Goal: Task Accomplishment & Management: Use online tool/utility

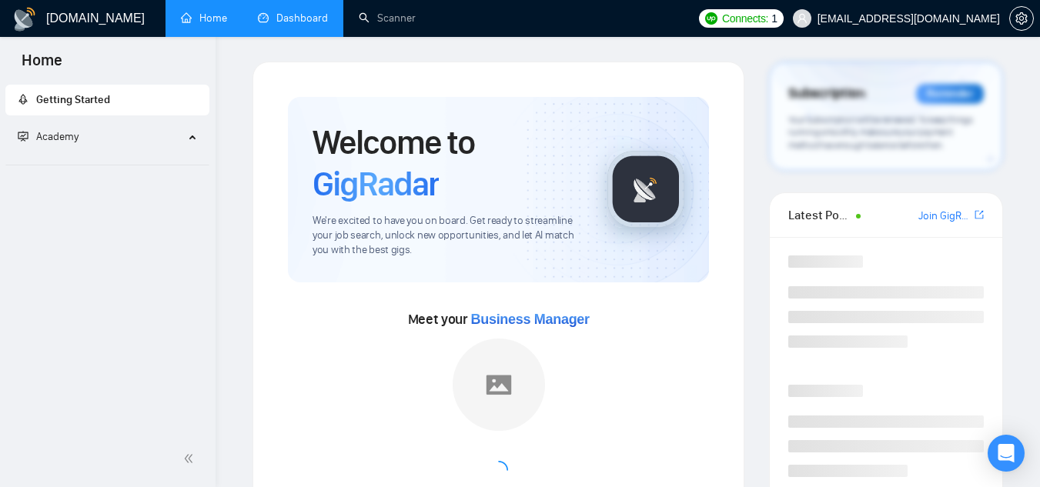
click at [297, 25] on link "Dashboard" at bounding box center [293, 18] width 70 height 13
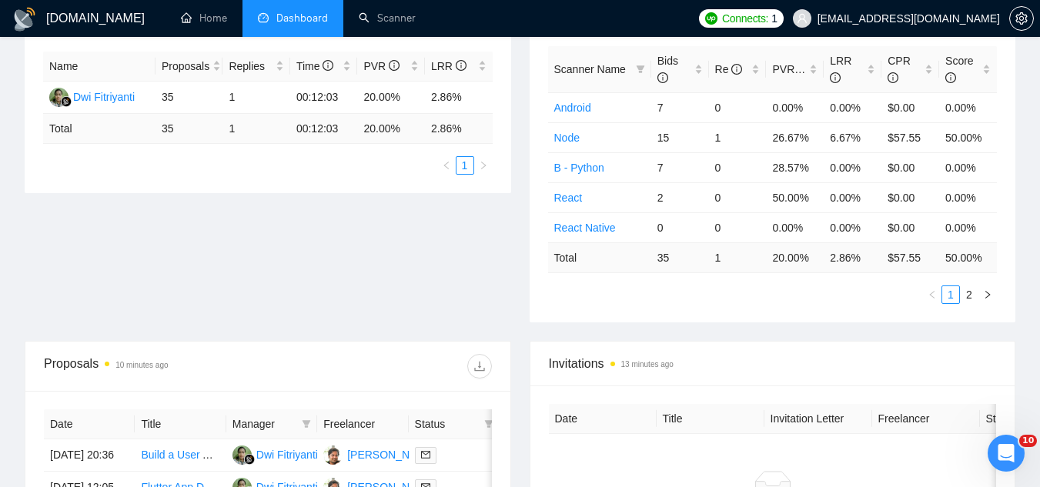
scroll to position [77, 0]
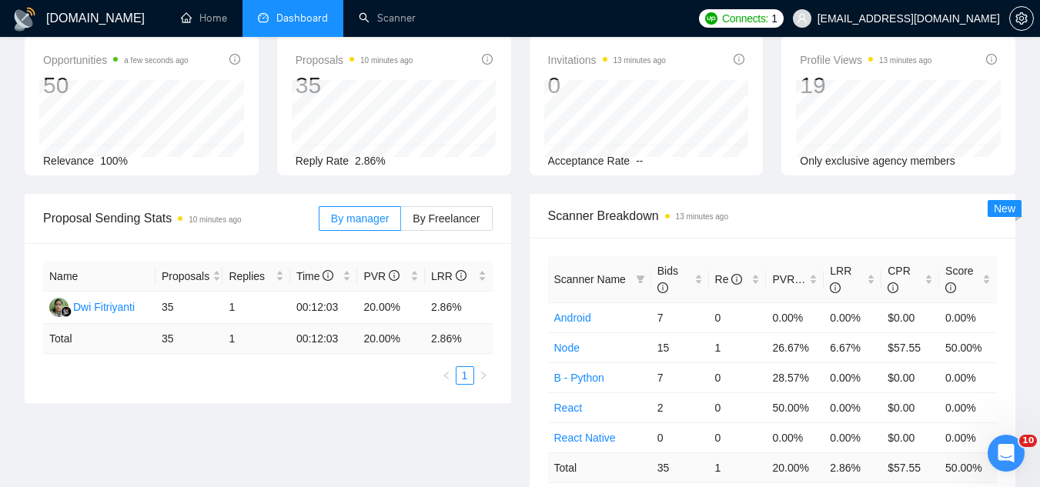
click at [875, 29] on span "[EMAIL_ADDRESS][DOMAIN_NAME]" at bounding box center [895, 18] width 225 height 49
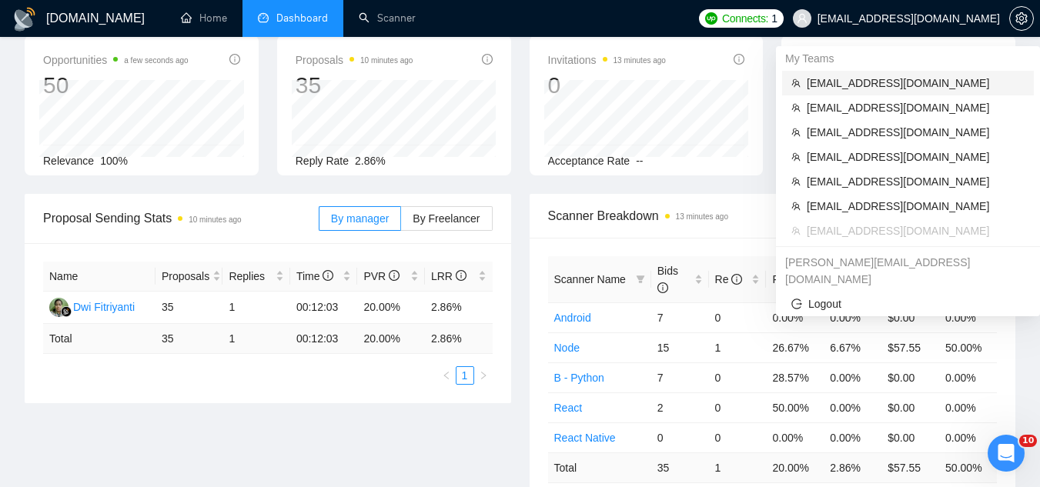
click at [824, 86] on span "[EMAIL_ADDRESS][DOMAIN_NAME]" at bounding box center [915, 83] width 218 height 17
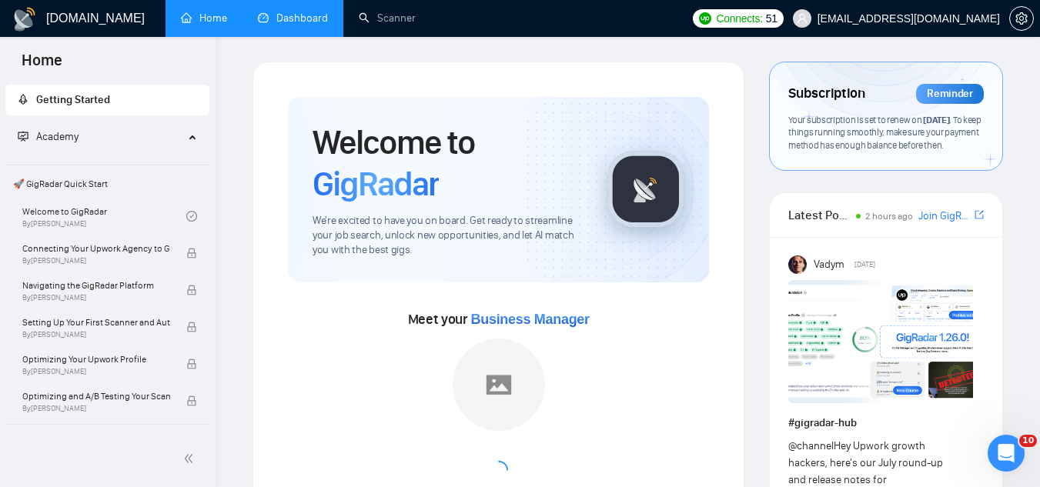
click at [302, 18] on link "Dashboard" at bounding box center [293, 18] width 70 height 13
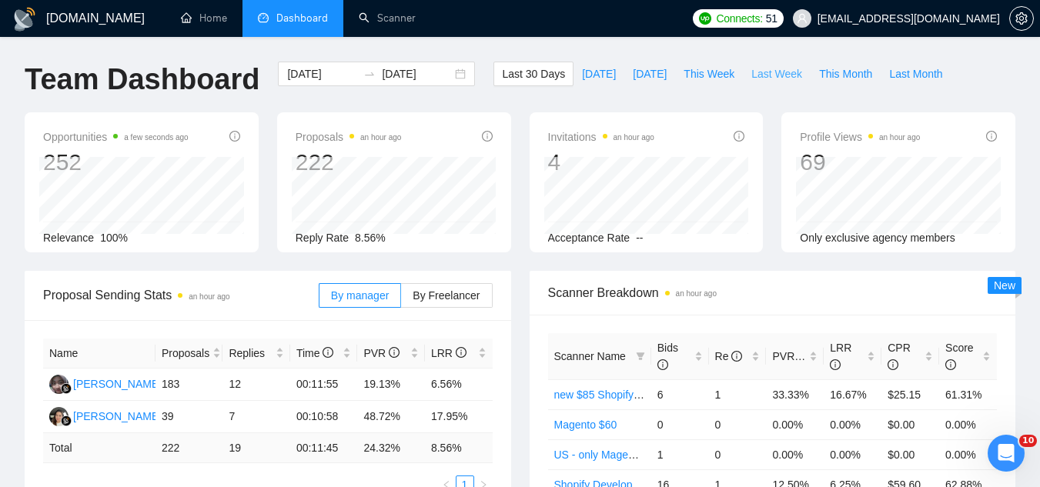
click at [754, 76] on span "Last Week" at bounding box center [776, 73] width 51 height 17
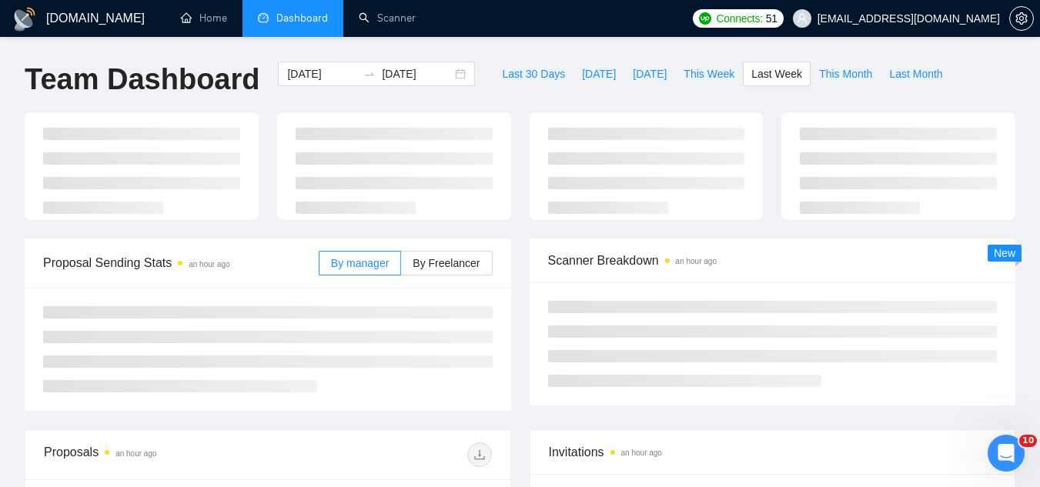
type input "[DATE]"
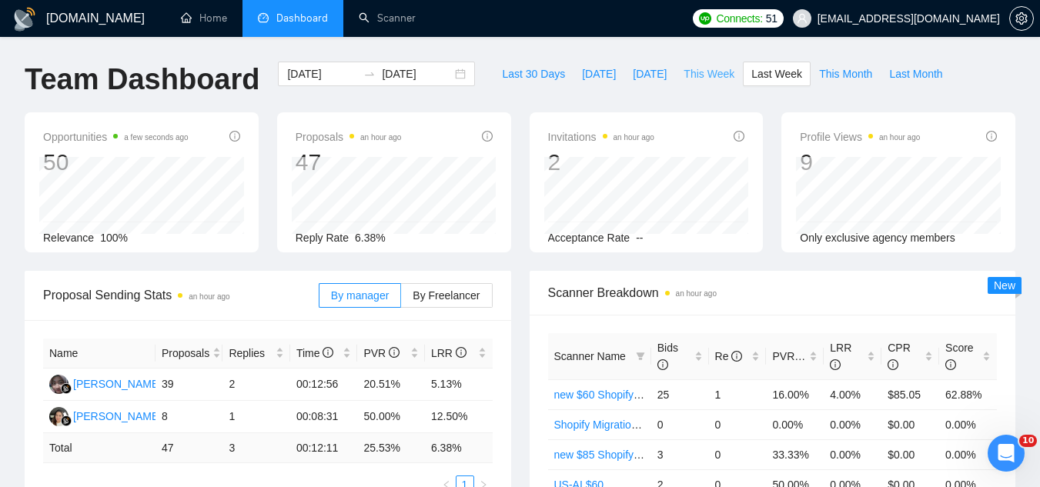
click at [697, 72] on span "This Week" at bounding box center [708, 73] width 51 height 17
type input "[DATE]"
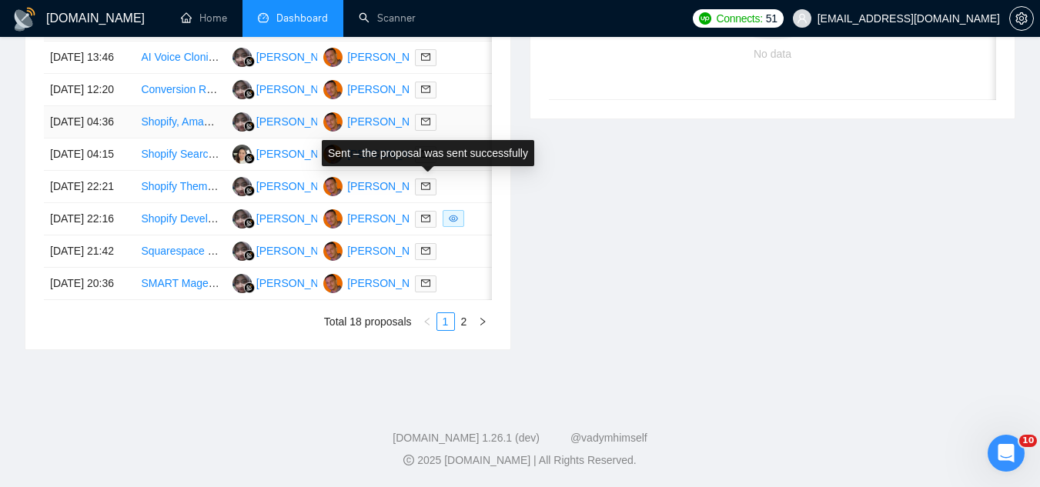
scroll to position [846, 0]
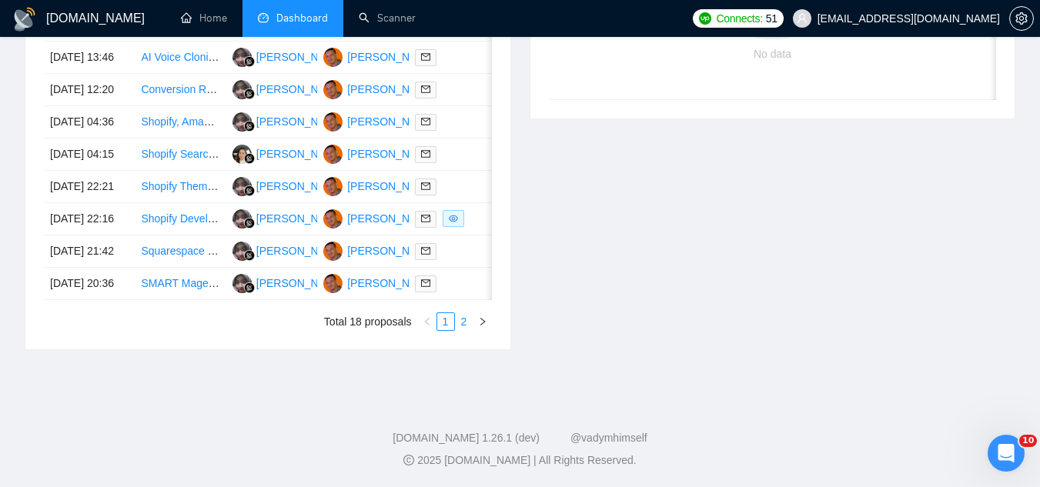
click at [466, 330] on link "2" at bounding box center [464, 321] width 17 height 17
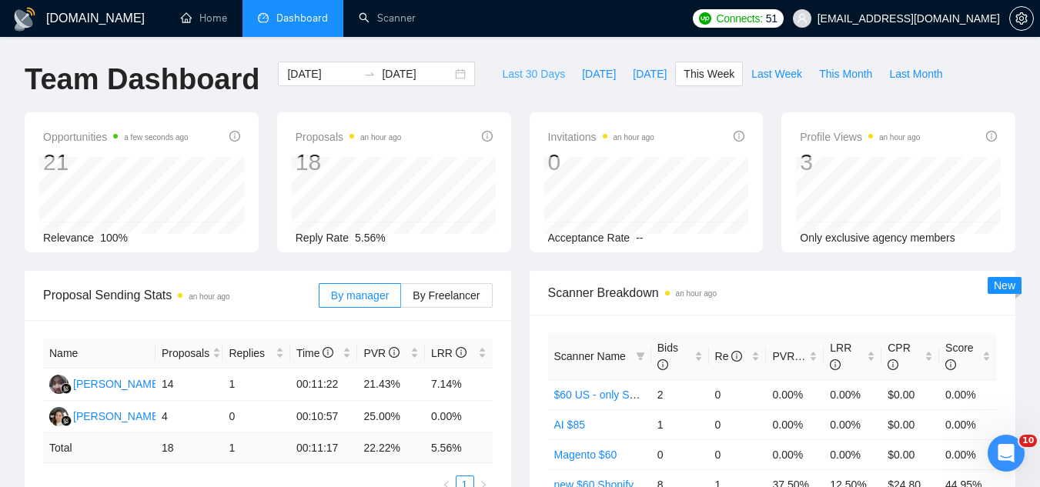
click at [522, 67] on span "Last 30 Days" at bounding box center [533, 73] width 63 height 17
type input "[DATE]"
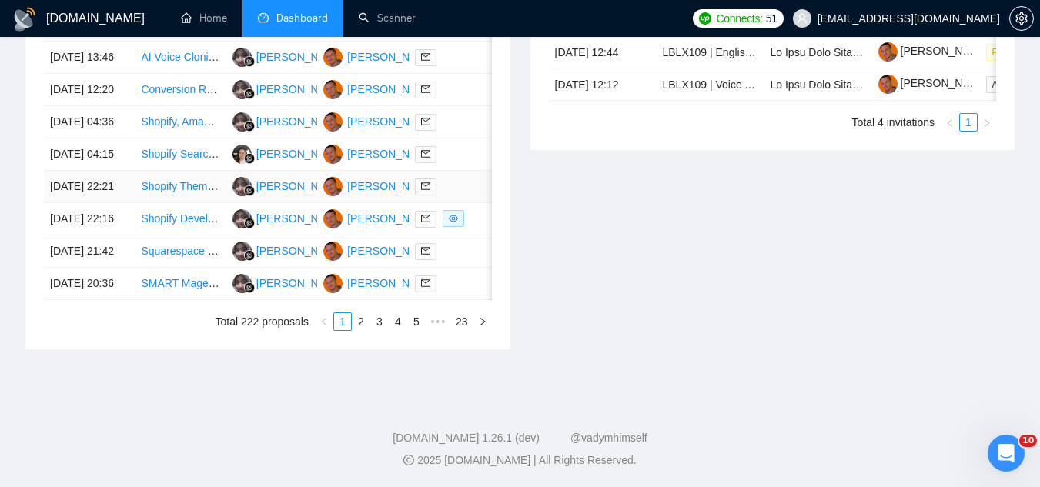
scroll to position [846, 0]
click at [362, 330] on link "2" at bounding box center [360, 321] width 17 height 17
click at [379, 330] on link "3" at bounding box center [379, 321] width 17 height 17
click at [402, 330] on link "4" at bounding box center [397, 321] width 17 height 17
click at [396, 330] on link "5" at bounding box center [397, 321] width 17 height 17
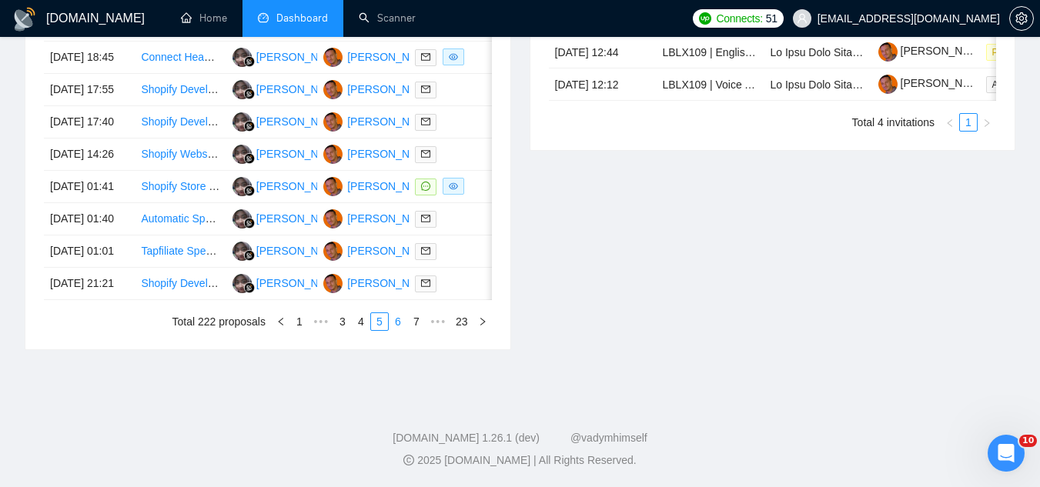
click at [402, 330] on link "6" at bounding box center [397, 321] width 17 height 17
click at [300, 325] on link "1" at bounding box center [299, 321] width 17 height 17
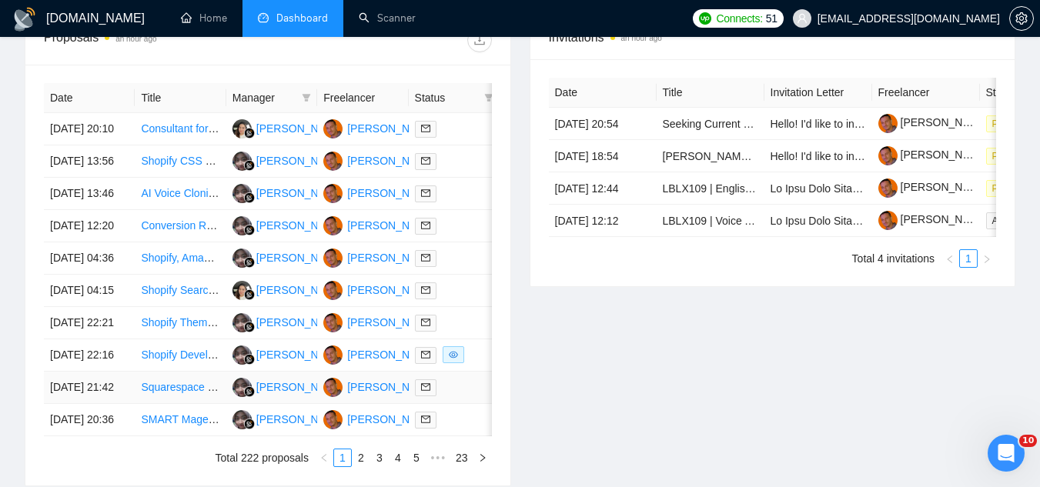
scroll to position [616, 0]
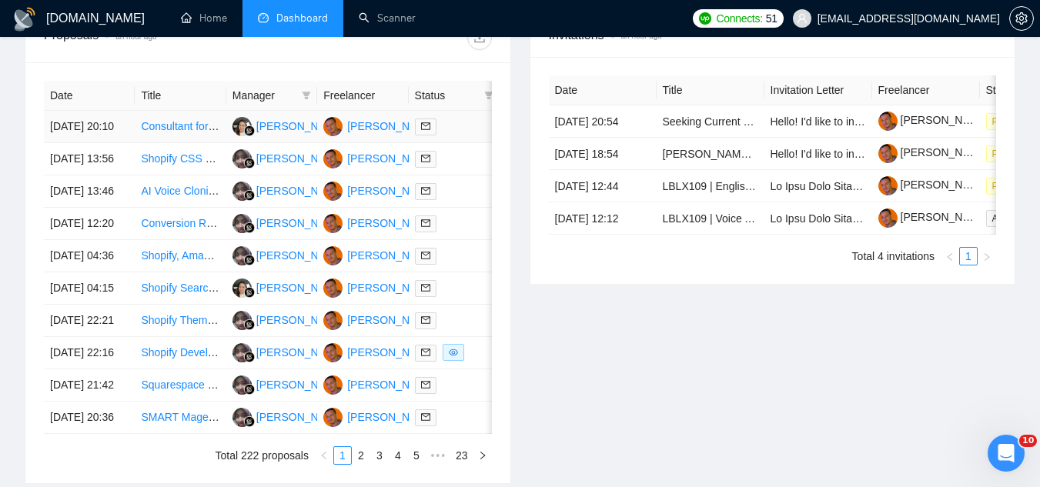
click at [179, 143] on td "Consultant for reviewing Agent implementation and Fine Tuning Open AI LLM" at bounding box center [180, 127] width 91 height 32
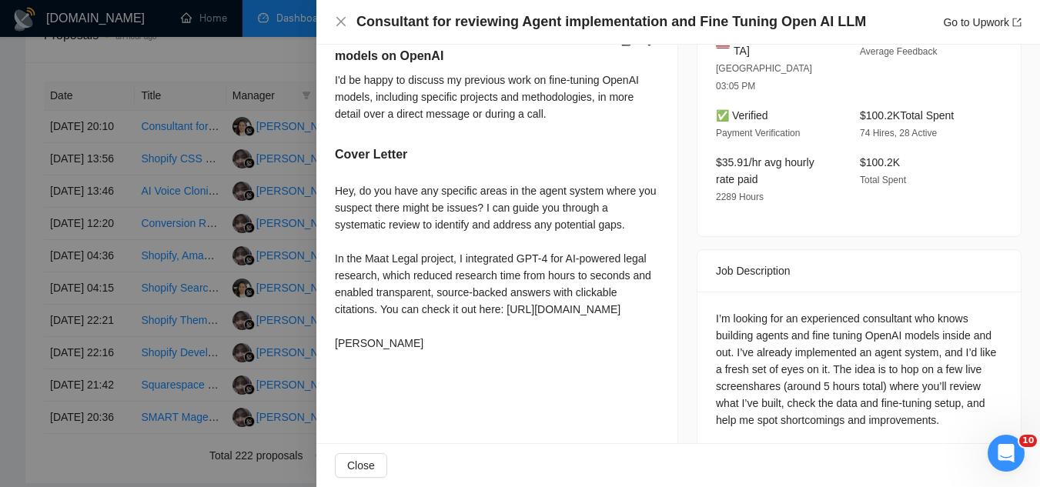
scroll to position [462, 0]
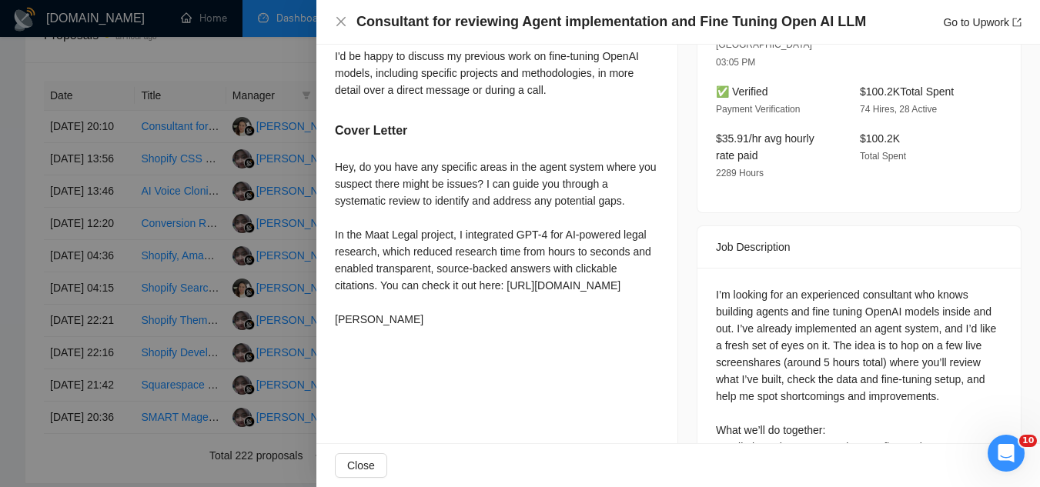
click at [236, 62] on div at bounding box center [520, 243] width 1040 height 487
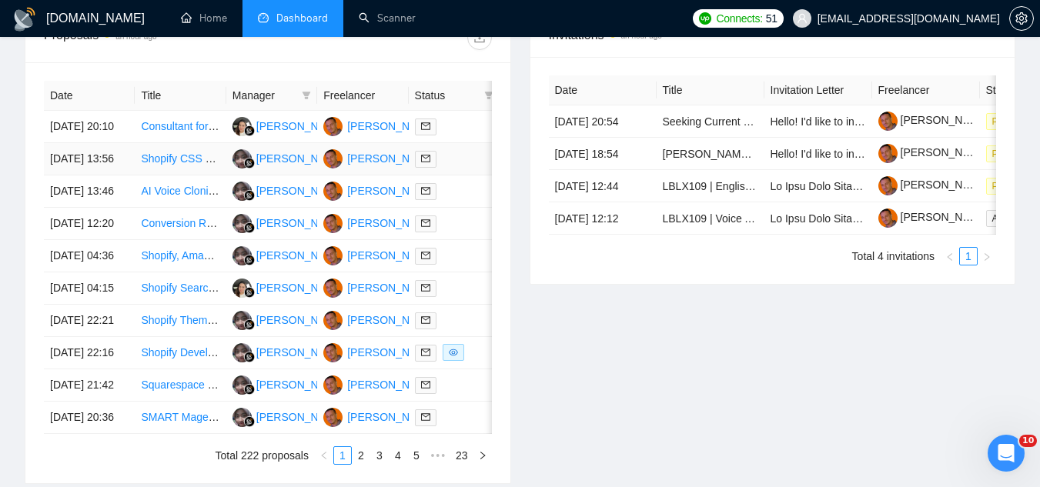
click at [192, 175] on td "Shopify CSS Styling Tweak" at bounding box center [180, 159] width 91 height 32
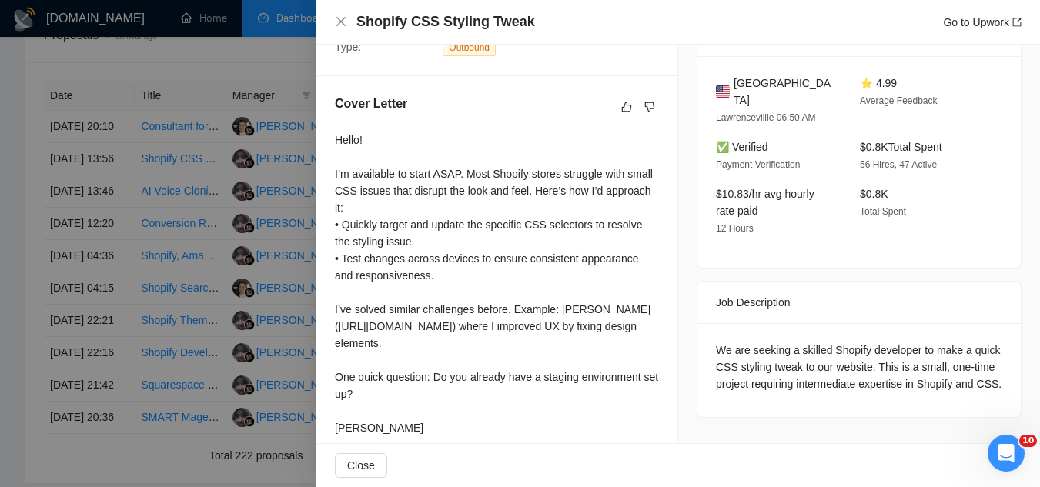
click at [246, 42] on div at bounding box center [520, 243] width 1040 height 487
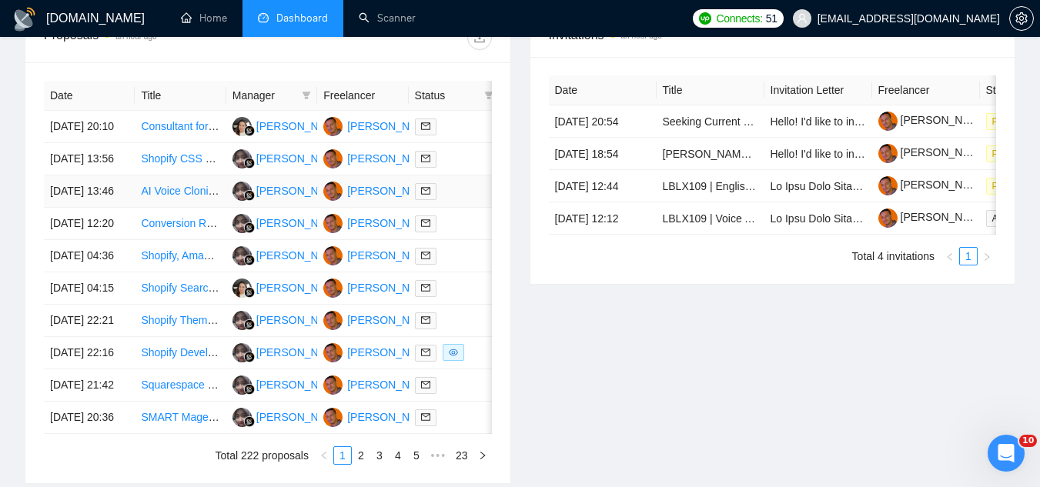
click at [195, 208] on td "AI Voice Cloning Consultant" at bounding box center [180, 191] width 91 height 32
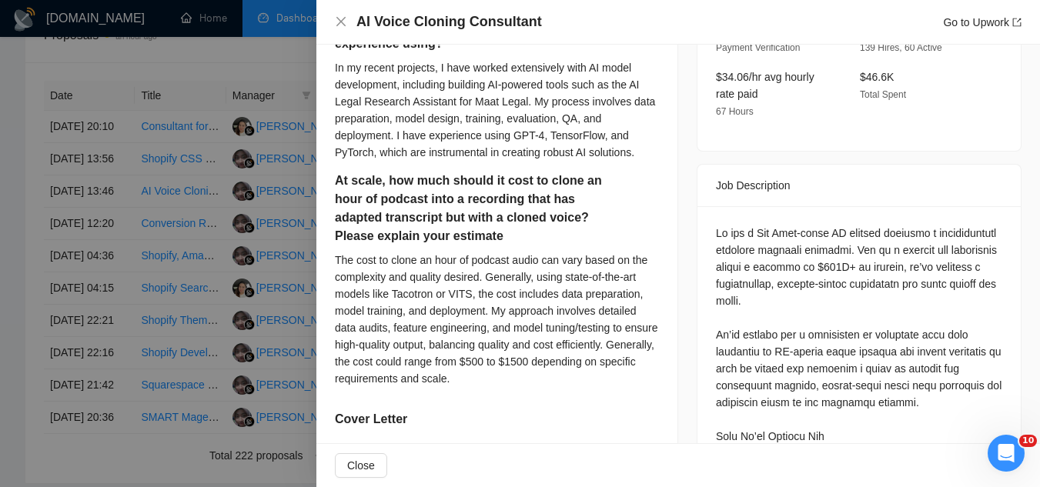
scroll to position [696, 0]
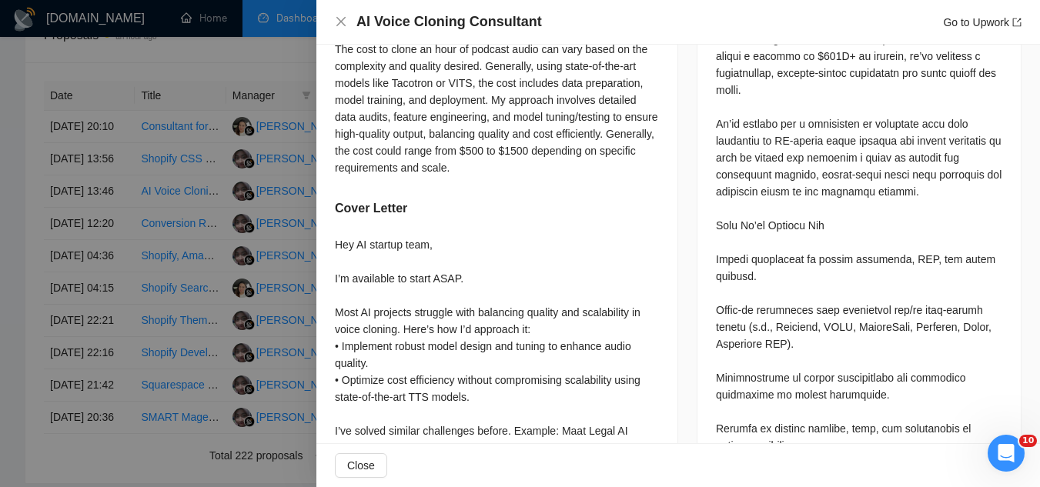
click at [220, 53] on div at bounding box center [520, 243] width 1040 height 487
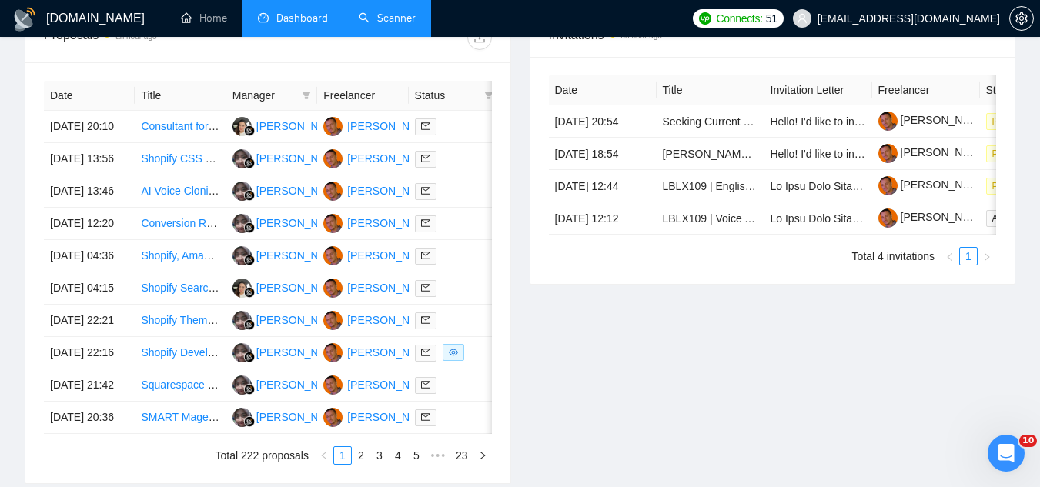
click at [409, 25] on link "Scanner" at bounding box center [387, 18] width 57 height 13
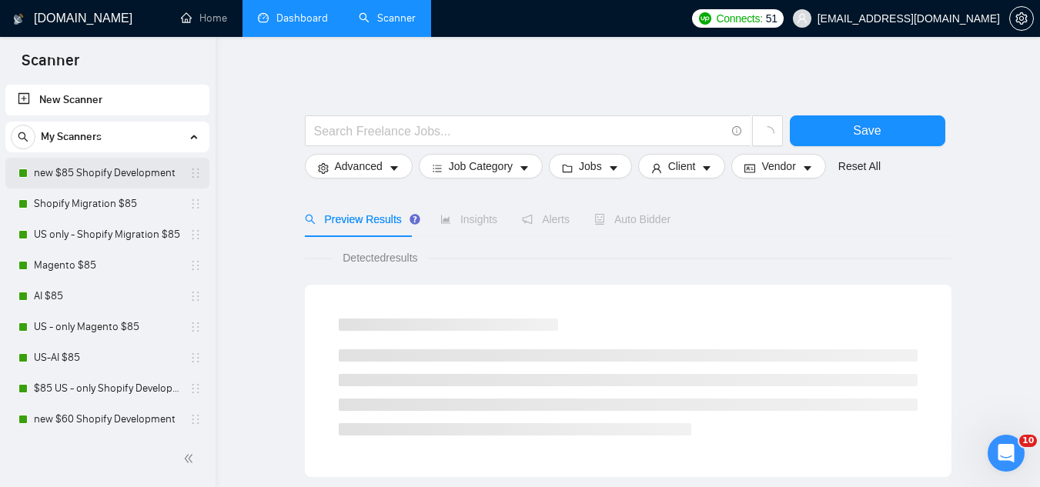
click at [140, 173] on link "new $85 Shopify Development" at bounding box center [107, 173] width 146 height 31
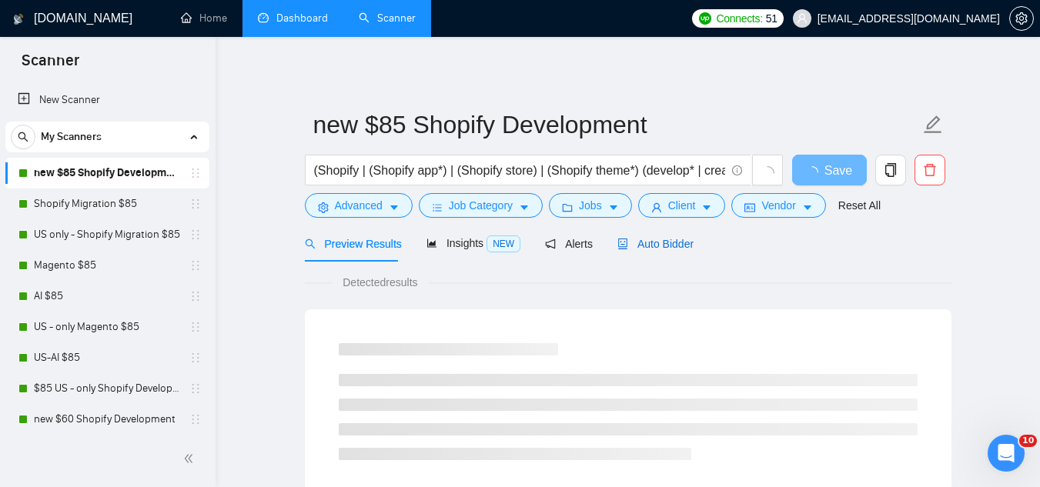
click at [674, 245] on span "Auto Bidder" at bounding box center [655, 244] width 76 height 12
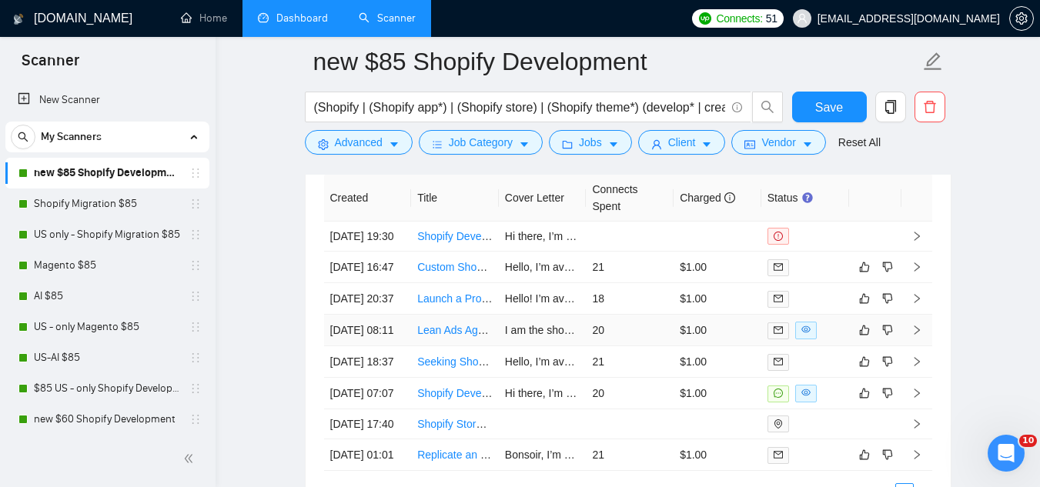
scroll to position [4001, 0]
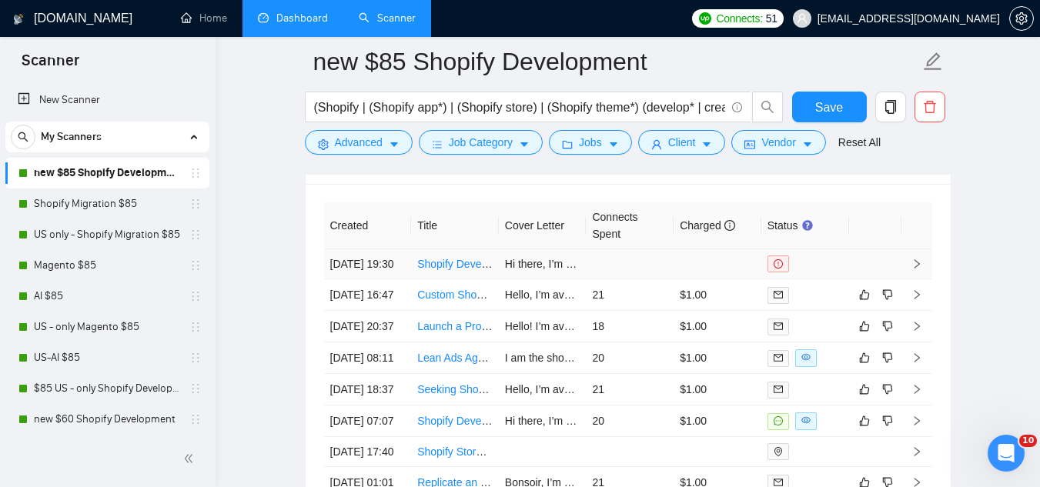
click at [465, 260] on td "Shopify Developer (Finishing Existing Design)" at bounding box center [455, 264] width 88 height 30
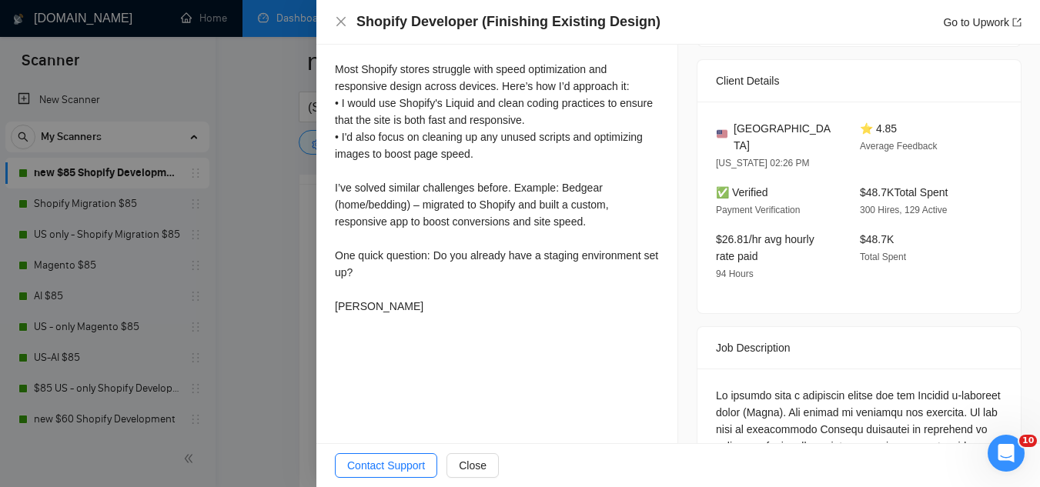
scroll to position [462, 0]
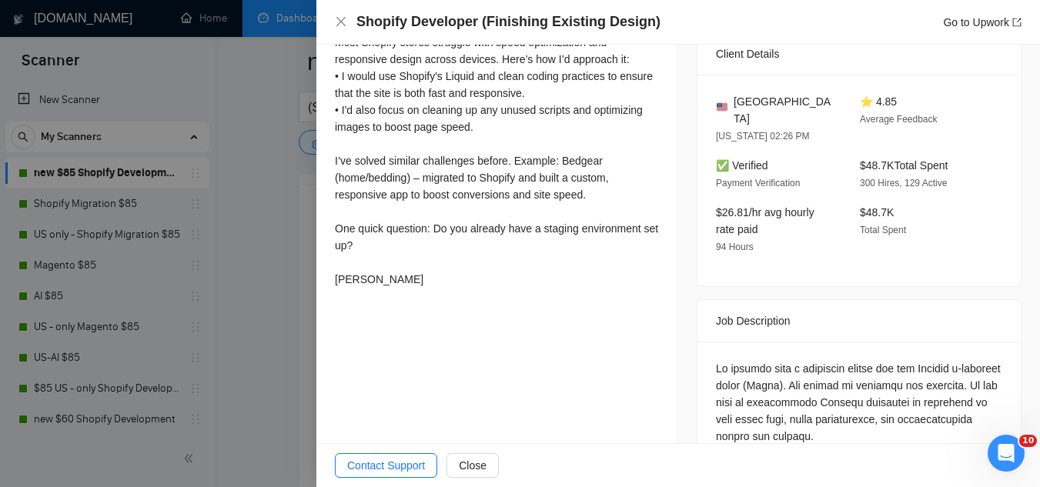
click at [273, 221] on div at bounding box center [520, 243] width 1040 height 487
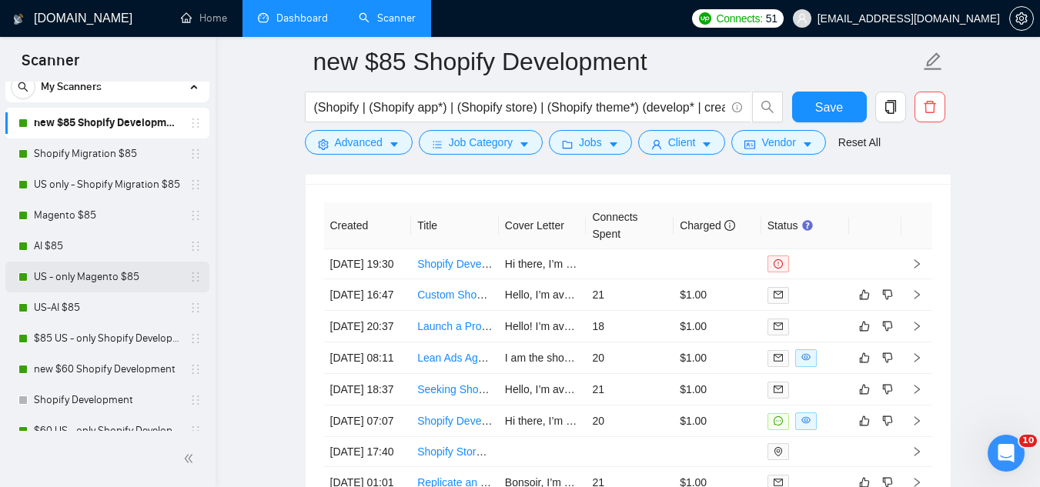
scroll to position [77, 0]
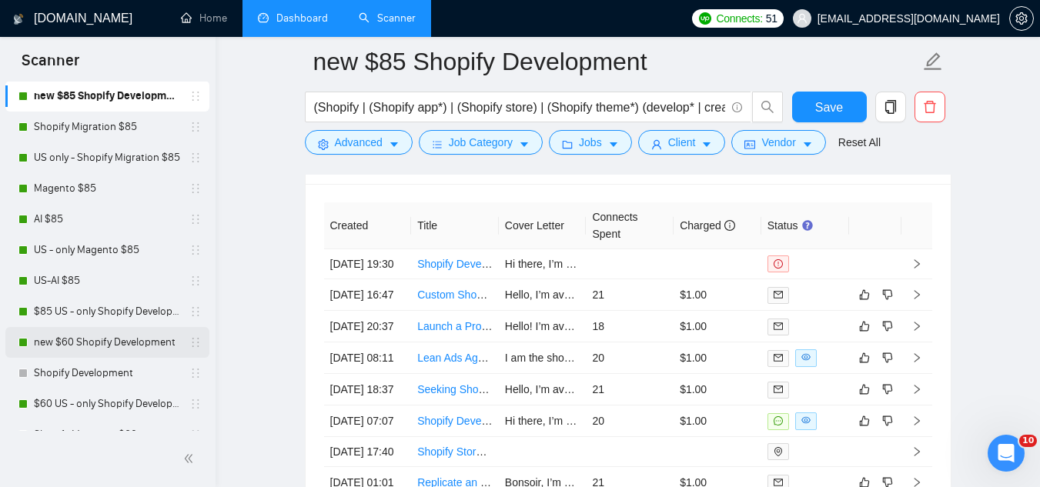
click at [135, 342] on link "new $60 Shopify Development" at bounding box center [107, 342] width 146 height 31
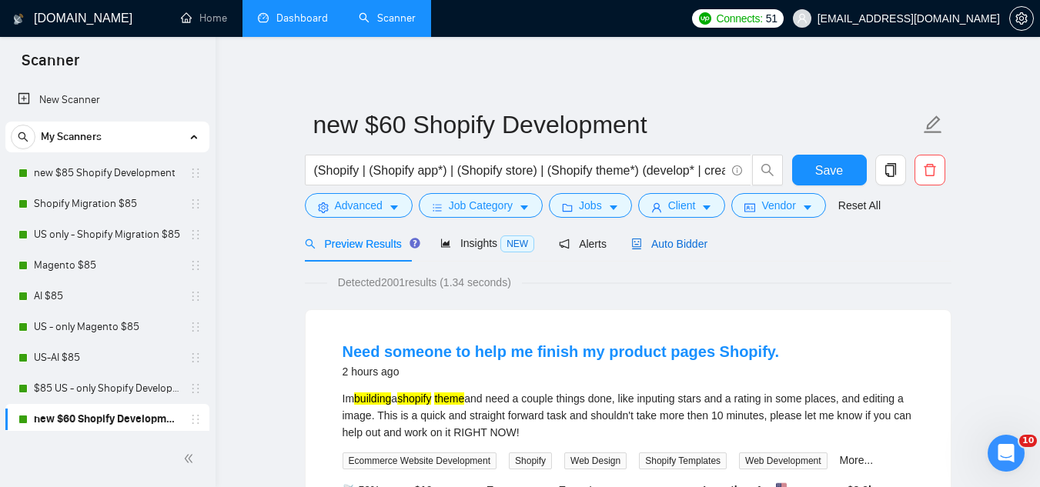
click at [675, 249] on span "Auto Bidder" at bounding box center [669, 244] width 76 height 12
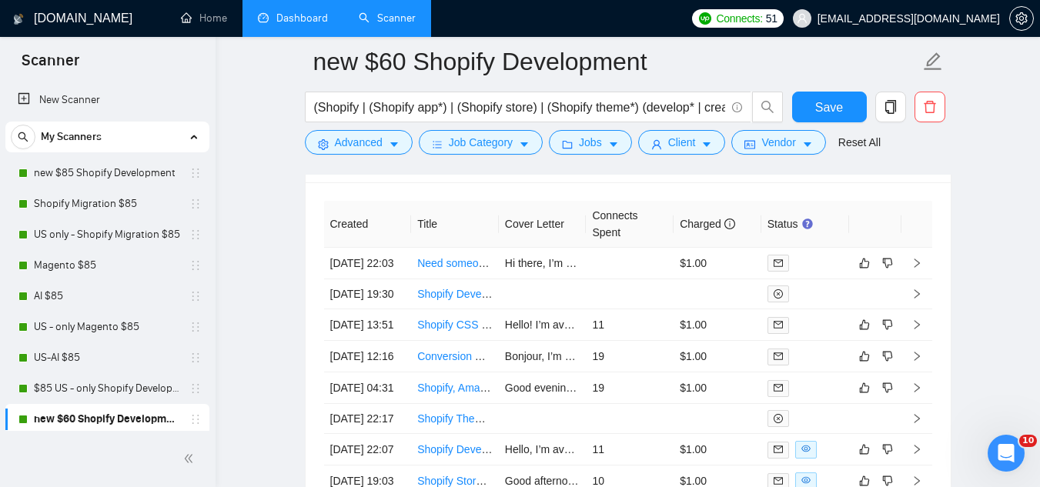
scroll to position [4001, 0]
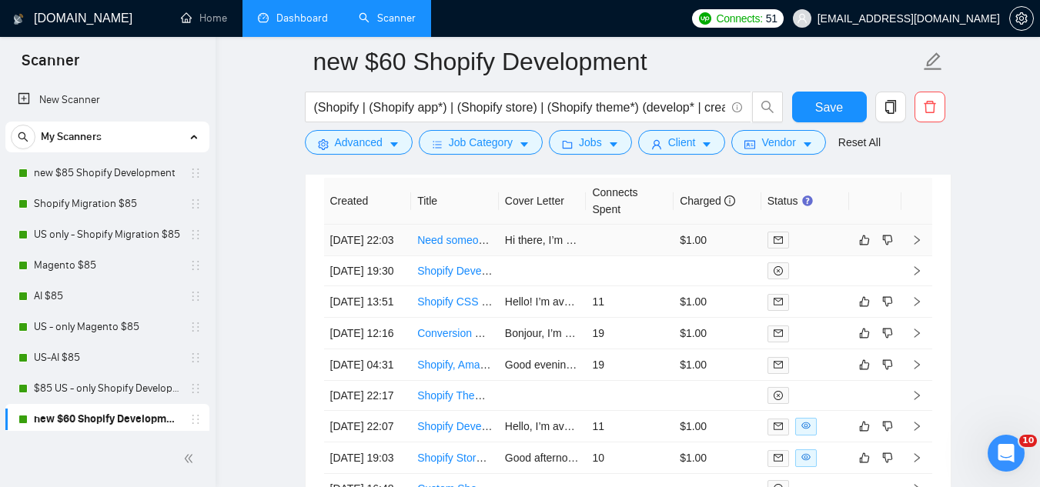
click at [465, 256] on td "Need someone to help me finish my product pages Shopify." at bounding box center [455, 241] width 88 height 32
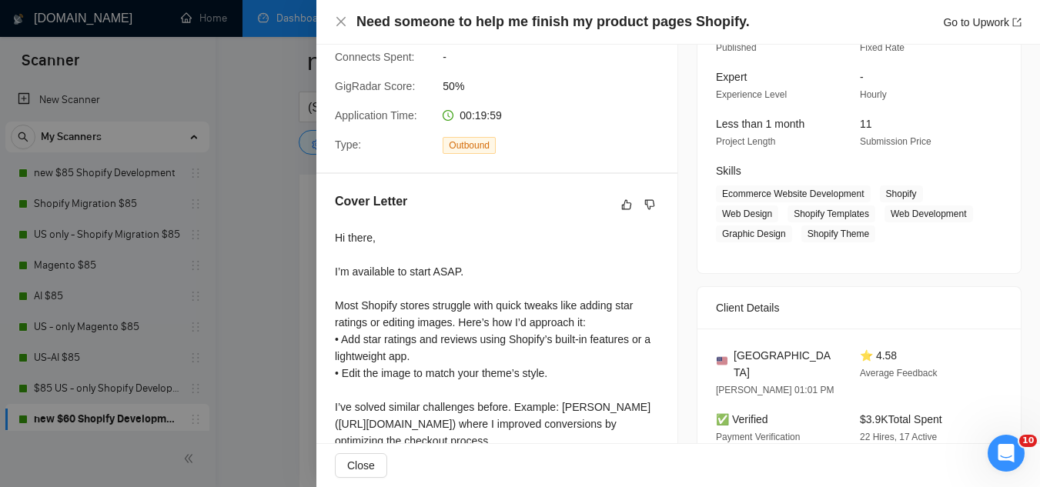
scroll to position [308, 0]
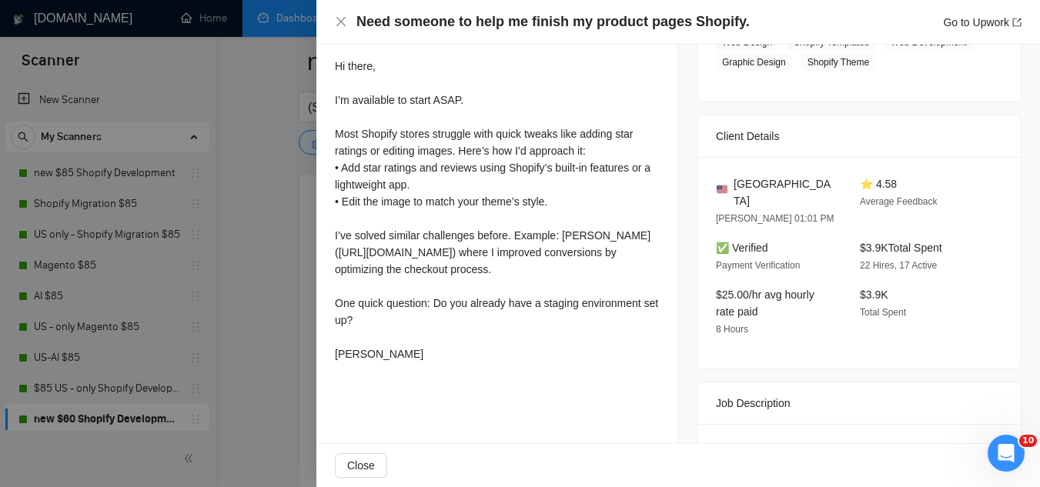
click at [275, 282] on div at bounding box center [520, 243] width 1040 height 487
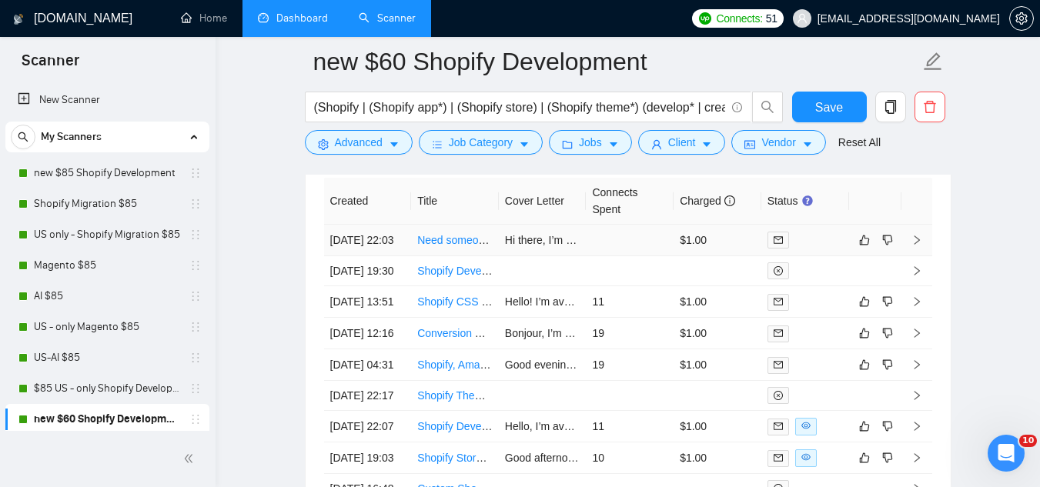
click at [442, 256] on td "Need someone to help me finish my product pages Shopify." at bounding box center [455, 241] width 88 height 32
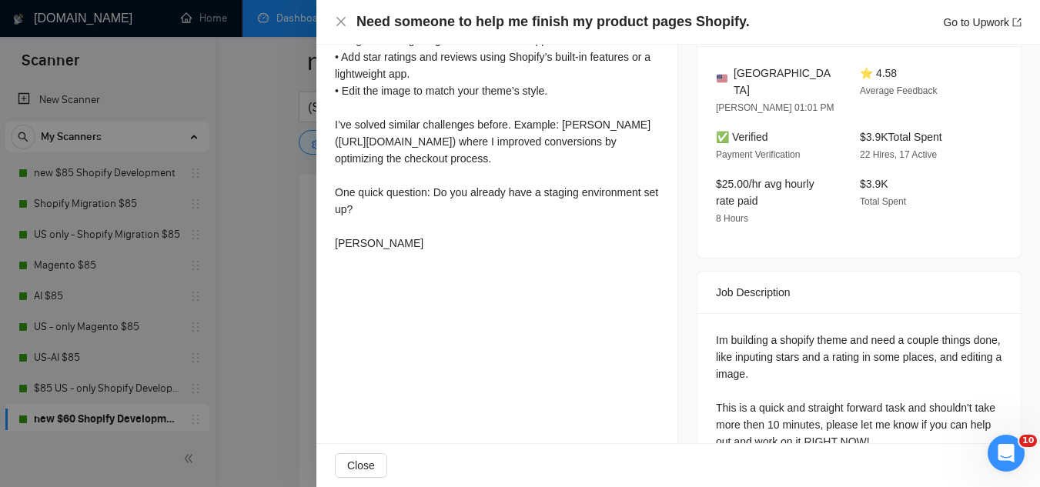
scroll to position [448, 0]
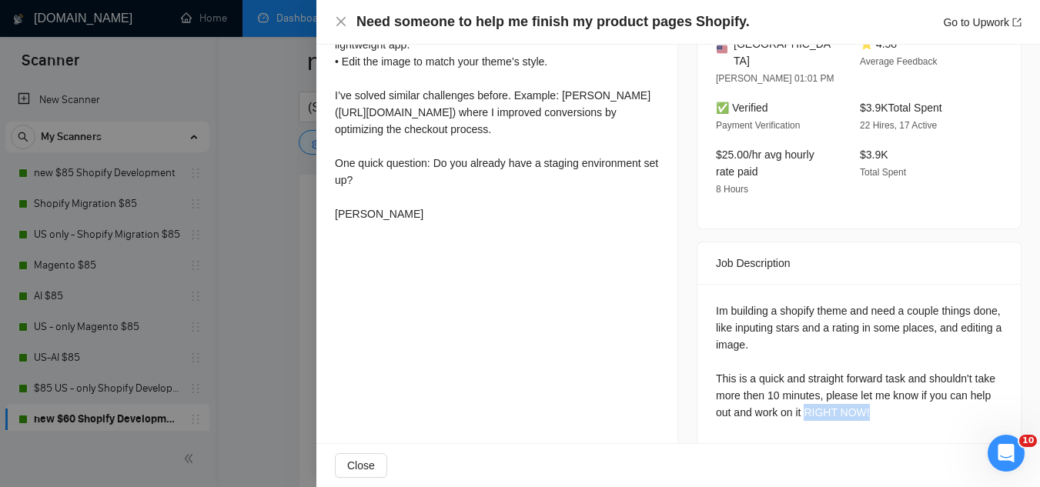
drag, startPoint x: 800, startPoint y: 391, endPoint x: 863, endPoint y: 395, distance: 62.4
click at [863, 395] on div "Im building a shopify theme and need a couple things done, like inputing stars …" at bounding box center [859, 361] width 286 height 119
copy div "RIGHT NOW!"
click at [263, 279] on div at bounding box center [520, 243] width 1040 height 487
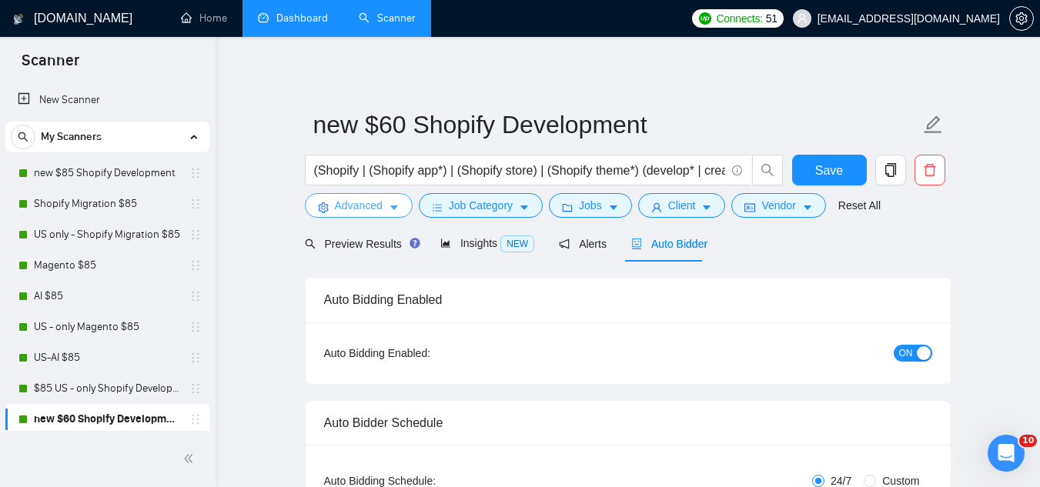
click at [355, 210] on span "Advanced" at bounding box center [359, 205] width 48 height 17
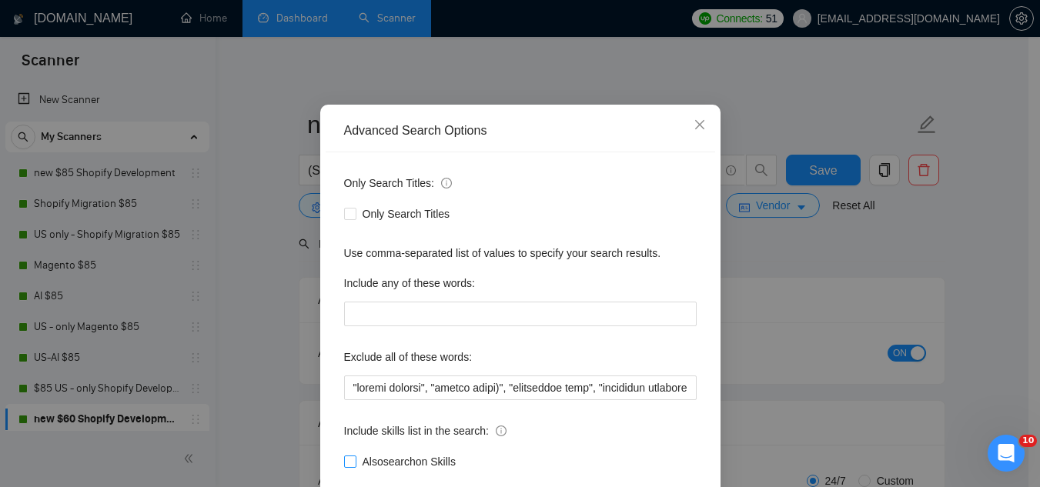
scroll to position [153, 0]
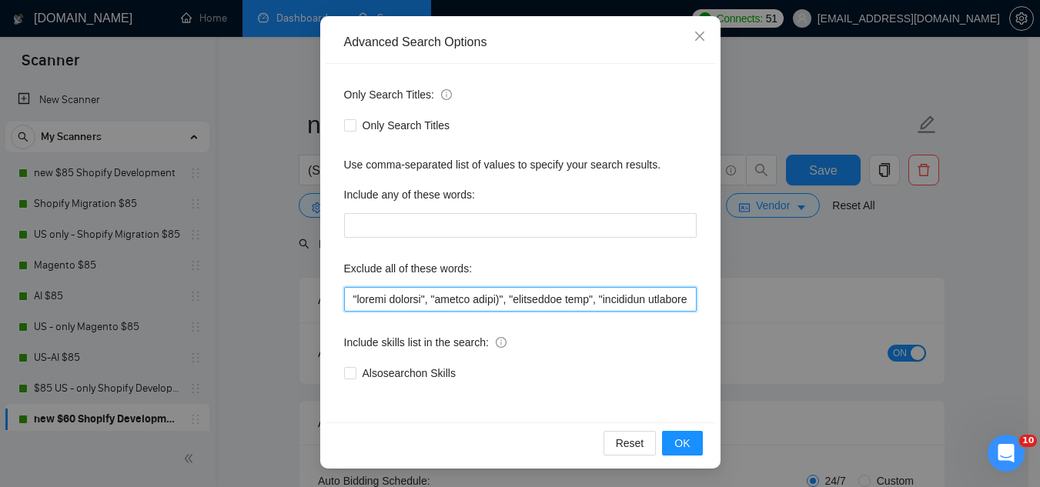
click at [344, 300] on input "text" at bounding box center [520, 299] width 352 height 25
paste input "RIGHT NOW!"
type input ""RIGHT NOW", "RIGHT NOW!", "profit sharing", "profit split)", "consultant only"…"
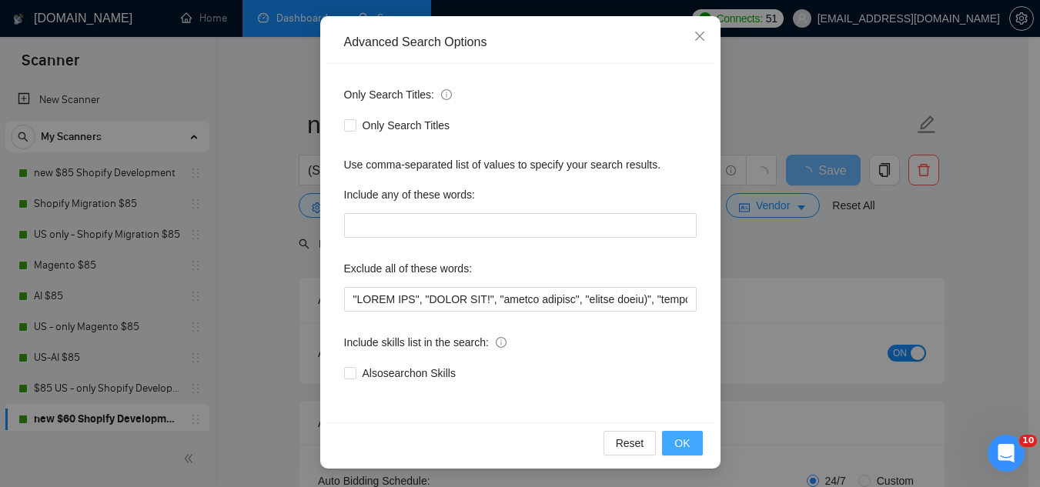
click at [685, 443] on button "OK" at bounding box center [682, 443] width 40 height 25
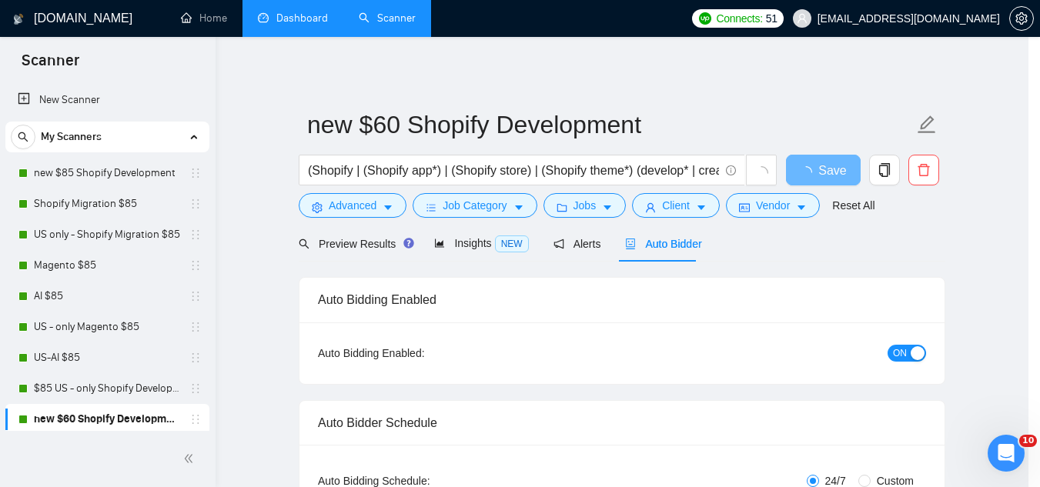
scroll to position [76, 0]
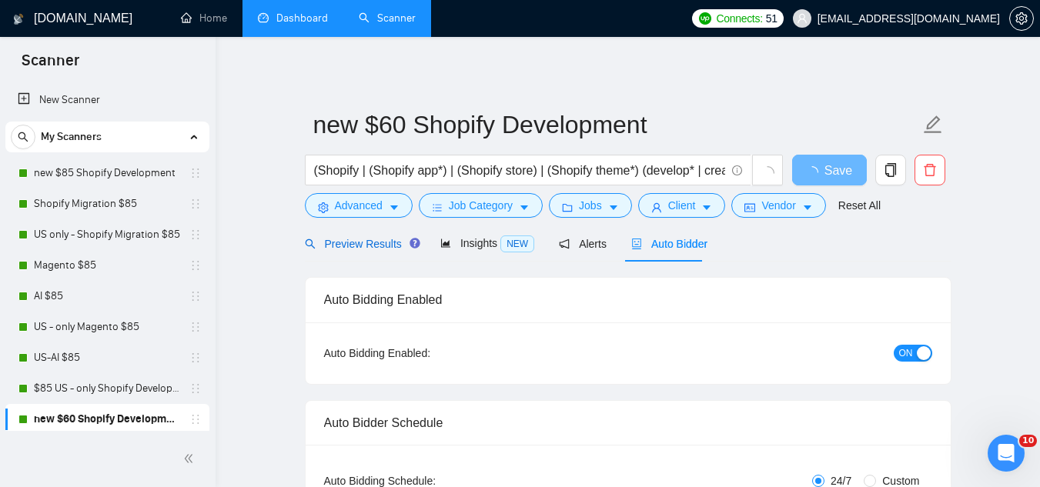
click at [349, 241] on span "Preview Results" at bounding box center [360, 244] width 111 height 12
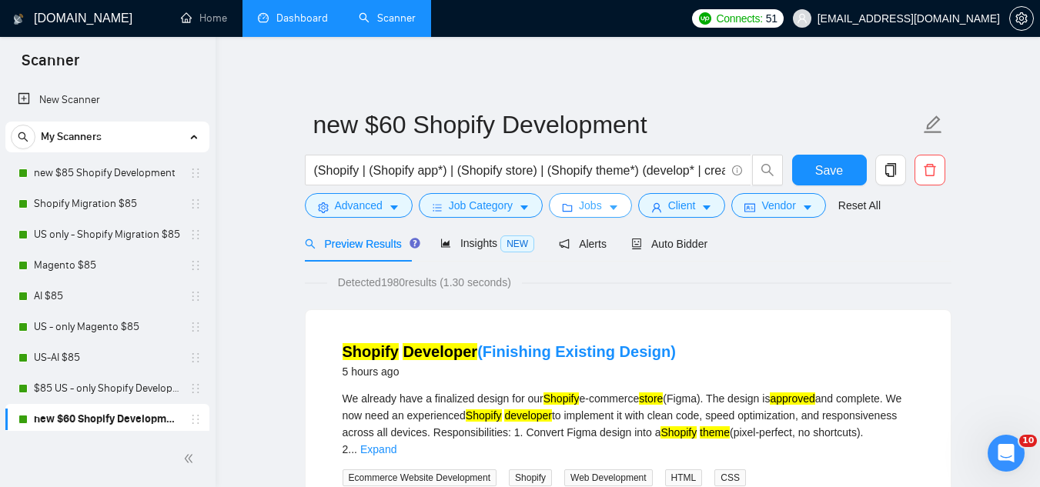
click at [581, 215] on button "Jobs" at bounding box center [590, 205] width 83 height 25
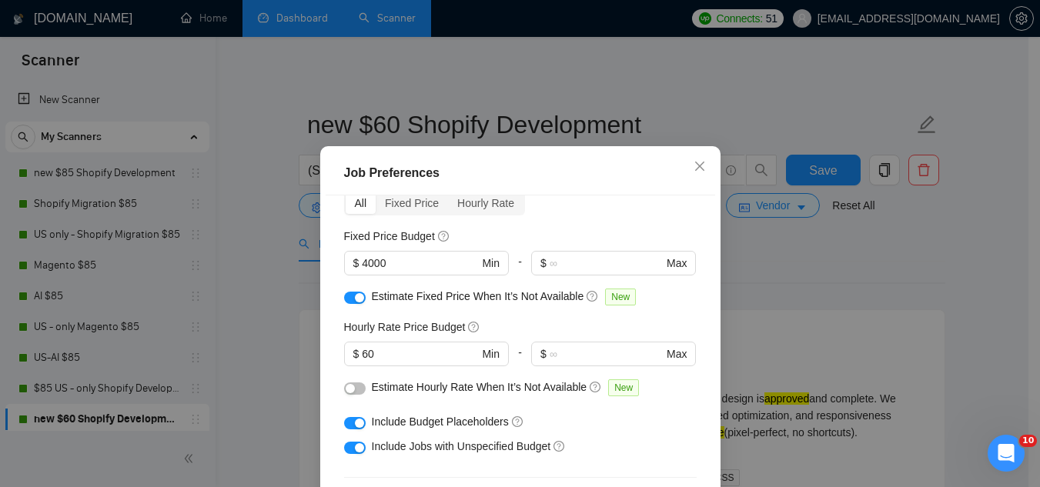
scroll to position [154, 0]
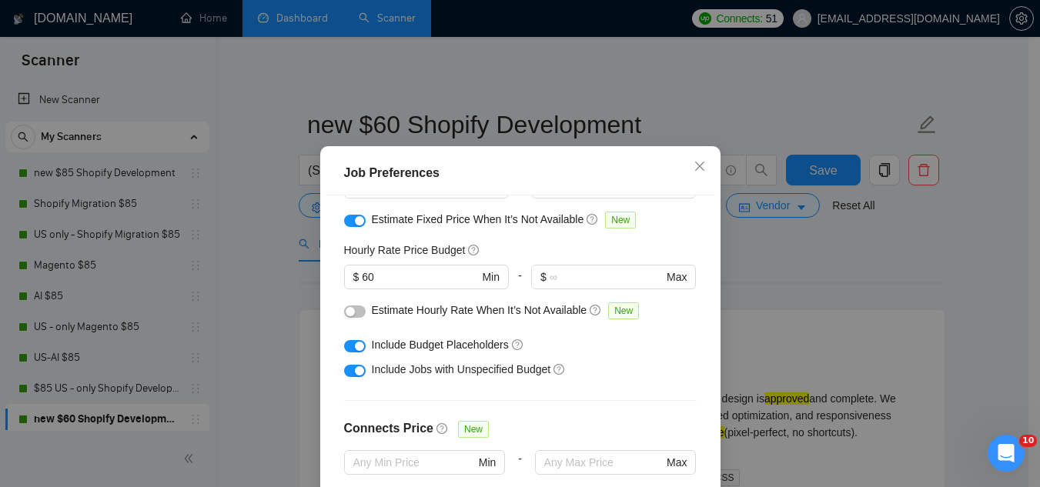
click at [344, 343] on button "button" at bounding box center [355, 346] width 22 height 12
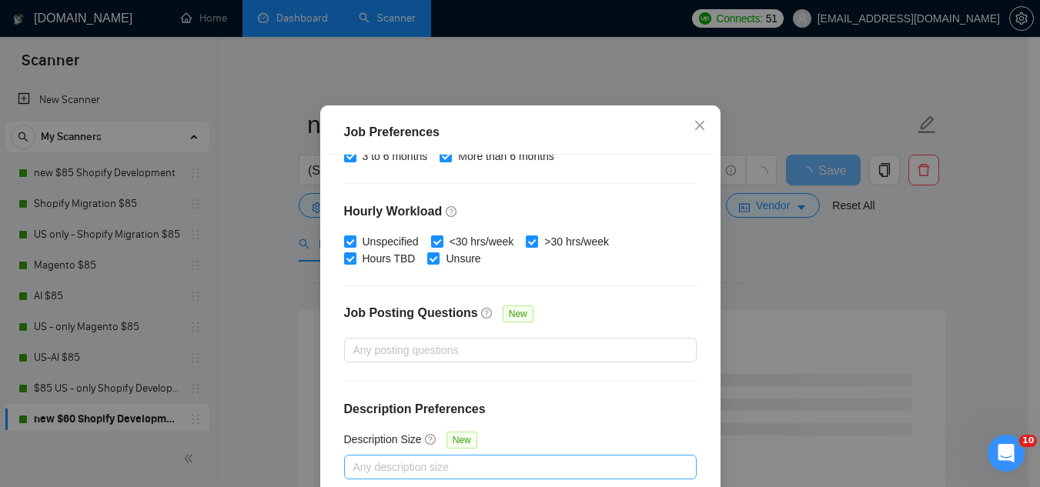
scroll to position [77, 0]
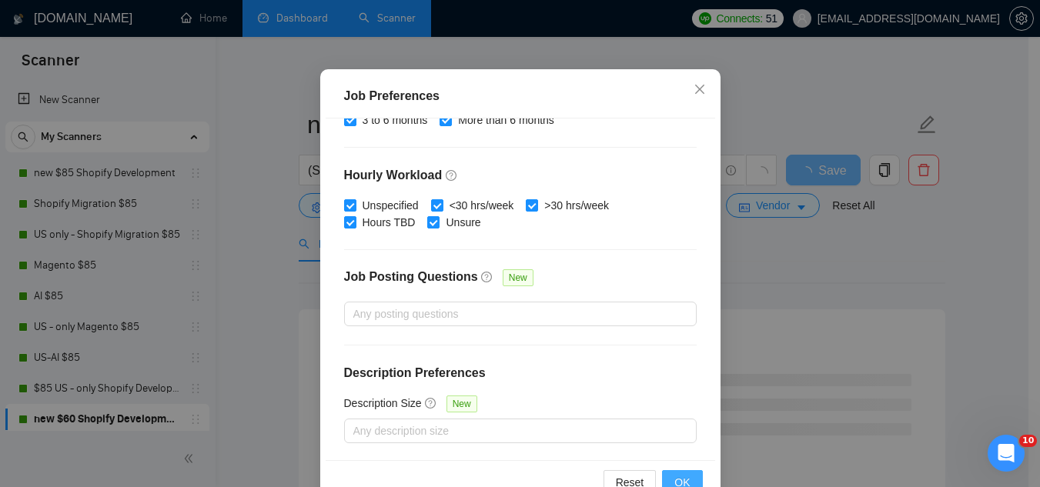
click at [675, 478] on span "OK" at bounding box center [681, 482] width 15 height 17
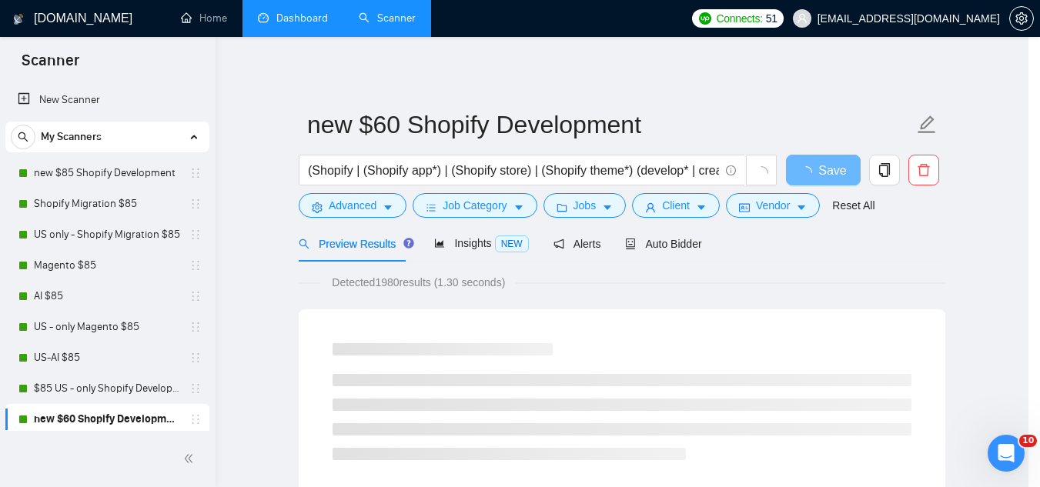
scroll to position [63, 0]
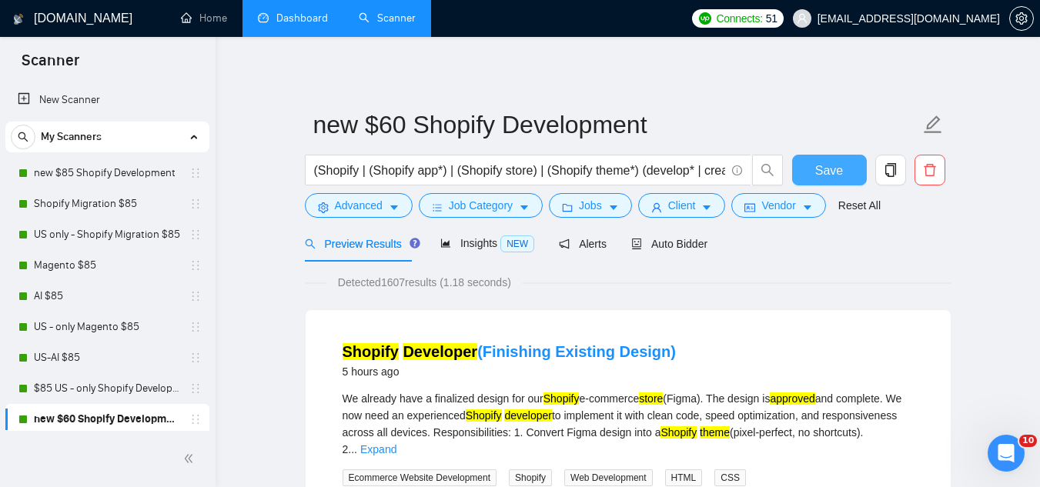
click at [830, 170] on span "Save" at bounding box center [829, 170] width 28 height 19
click at [295, 18] on link "Dashboard" at bounding box center [293, 18] width 70 height 13
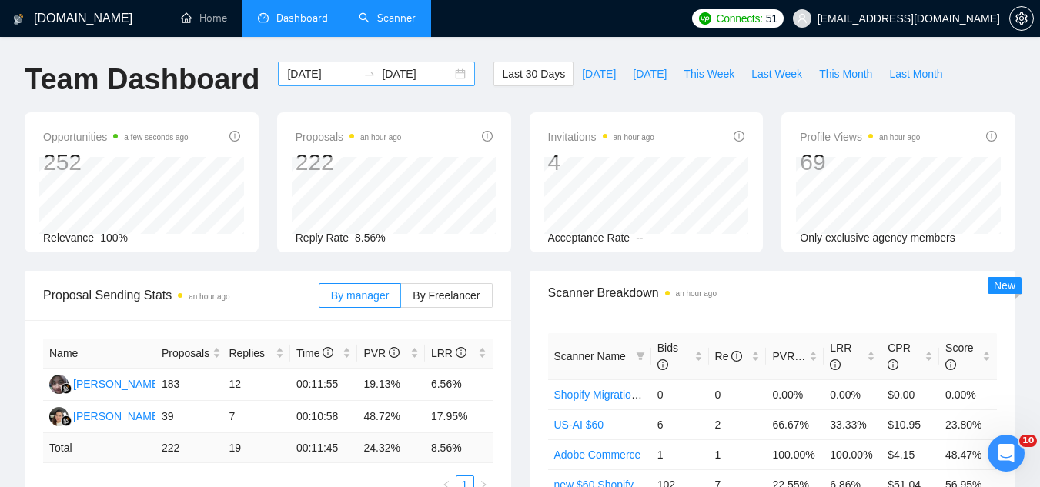
click at [311, 72] on input "[DATE]" at bounding box center [322, 73] width 70 height 17
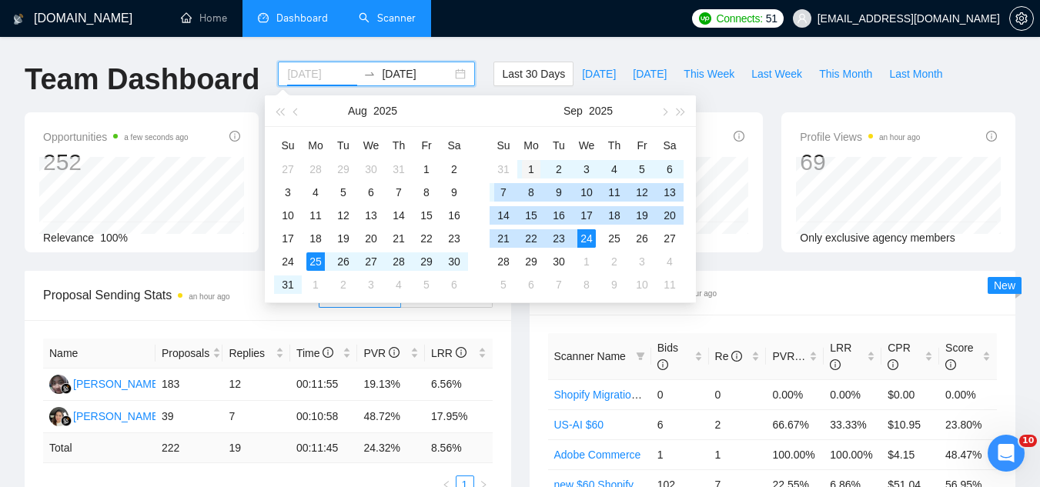
type input "[DATE]"
click at [530, 172] on div "1" at bounding box center [531, 169] width 18 height 18
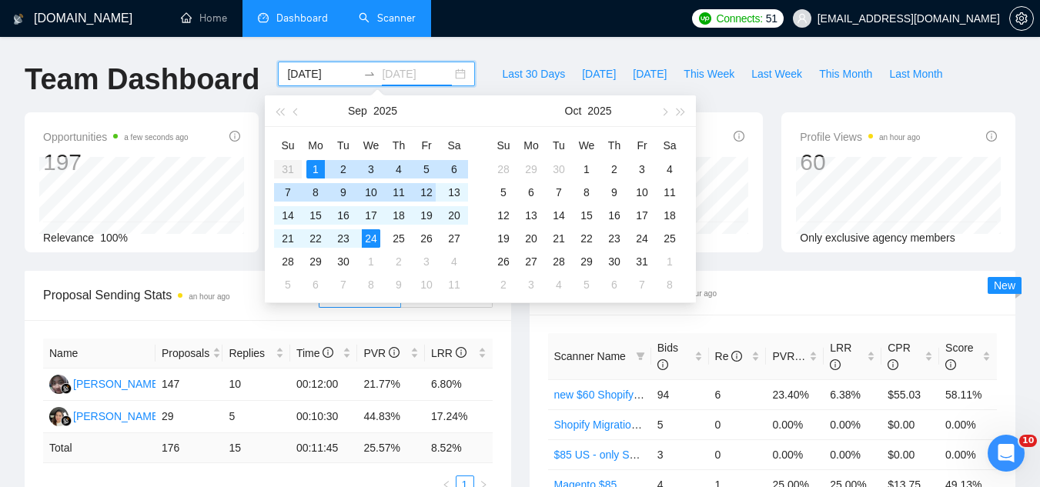
type input "[DATE]"
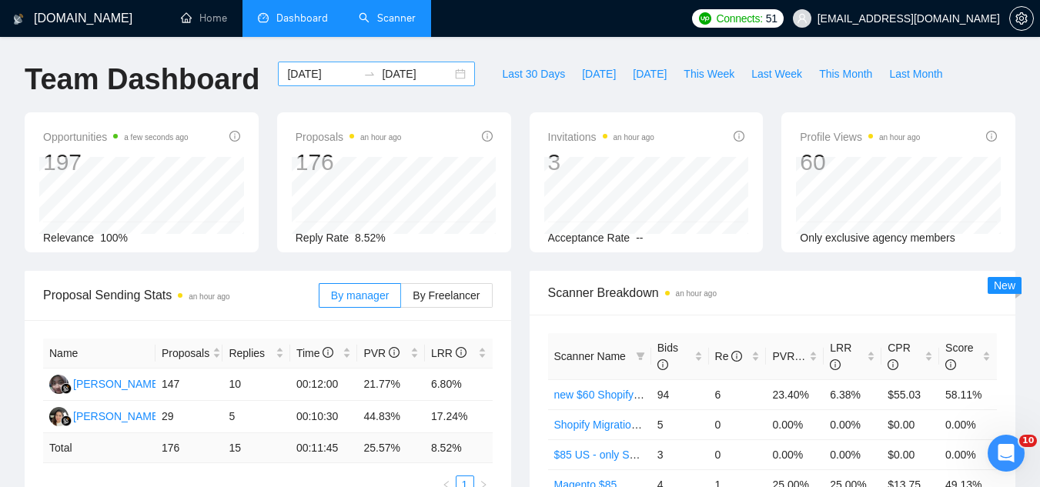
click at [297, 68] on input "[DATE]" at bounding box center [322, 73] width 70 height 17
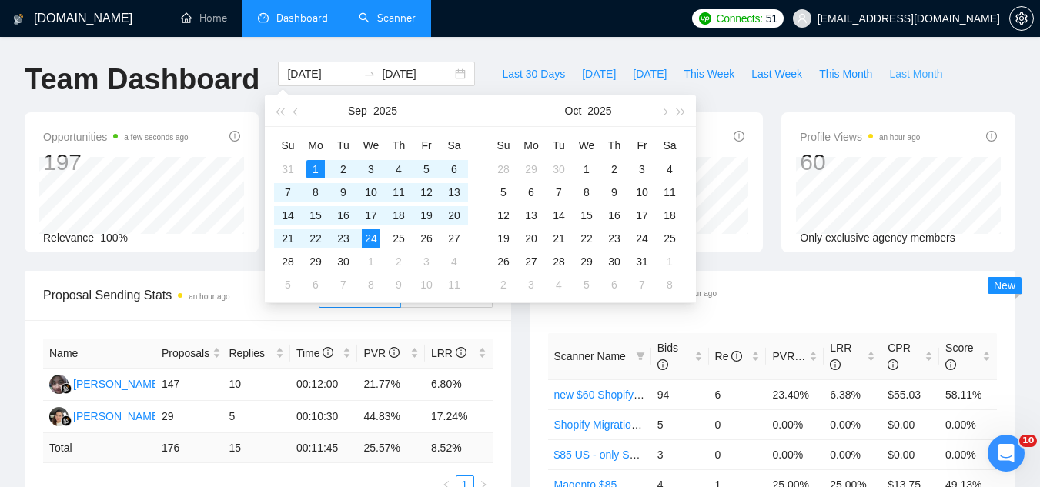
click at [889, 76] on span "Last Month" at bounding box center [915, 73] width 53 height 17
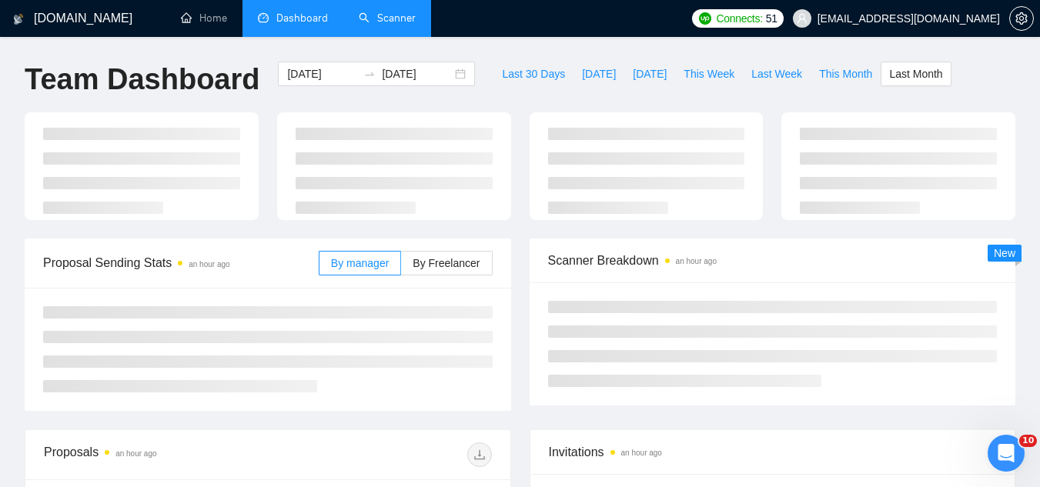
type input "[DATE]"
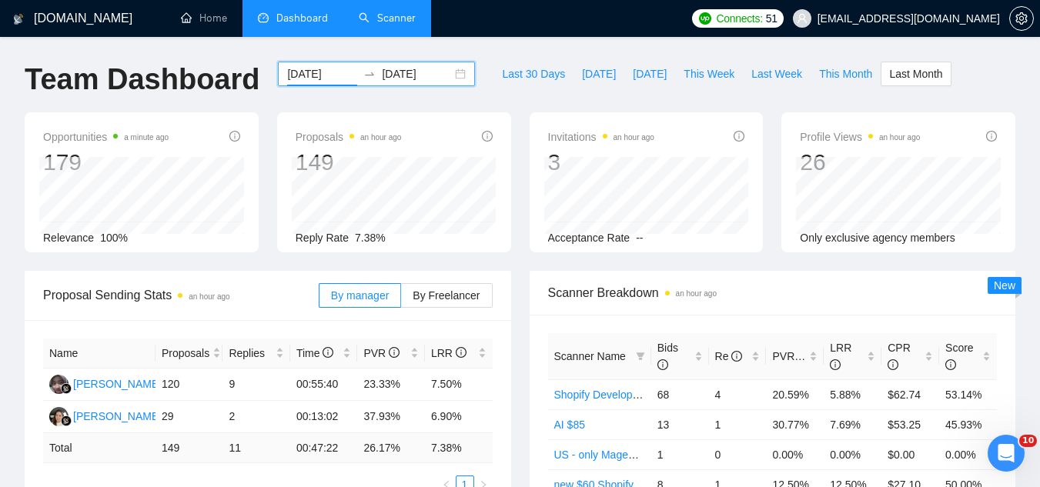
click at [304, 73] on input "[DATE]" at bounding box center [322, 73] width 70 height 17
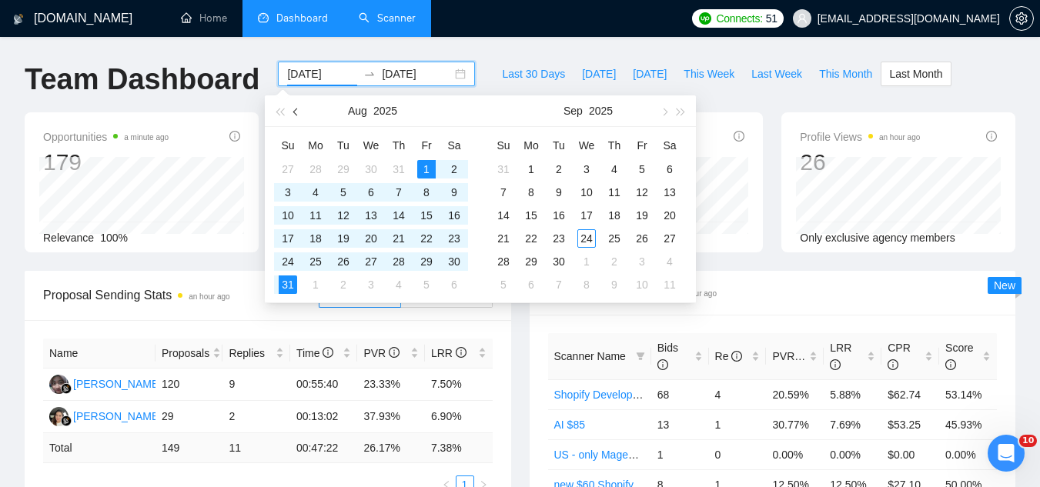
click at [295, 107] on button "button" at bounding box center [296, 110] width 17 height 31
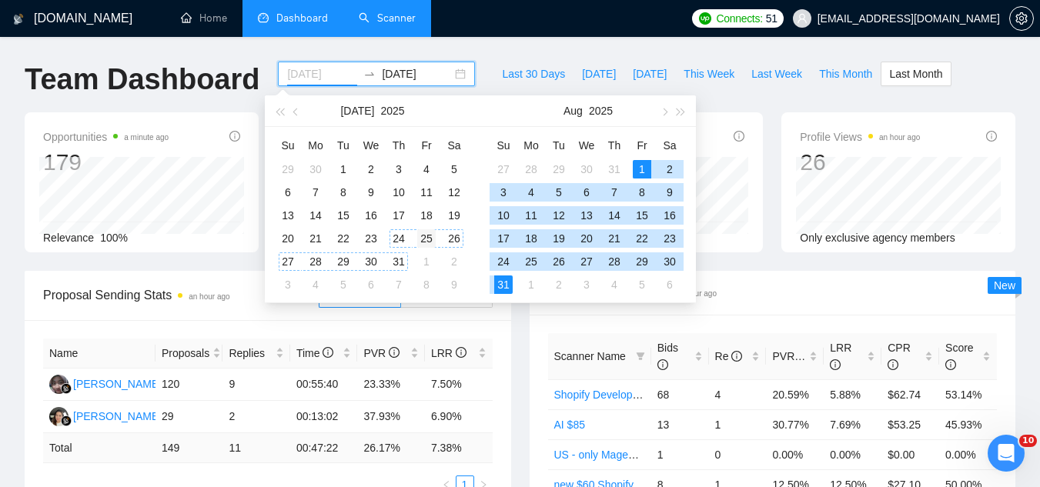
type input "[DATE]"
click at [422, 241] on div "25" at bounding box center [426, 238] width 18 height 18
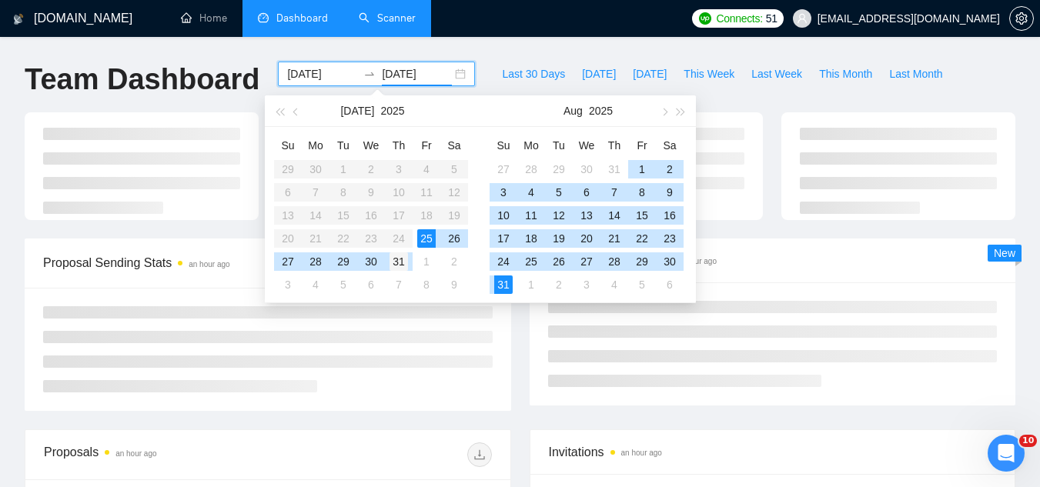
type input "[DATE]"
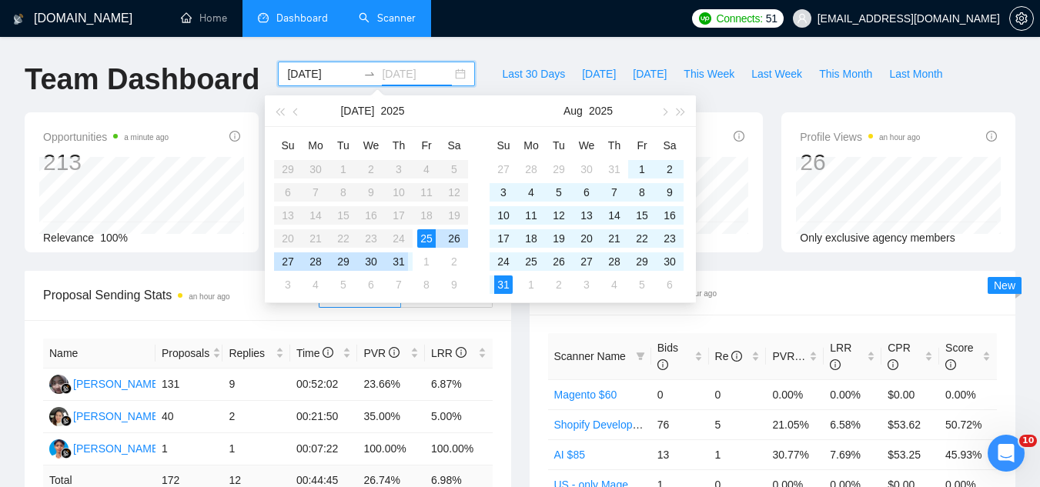
click at [399, 265] on div "31" at bounding box center [398, 261] width 18 height 18
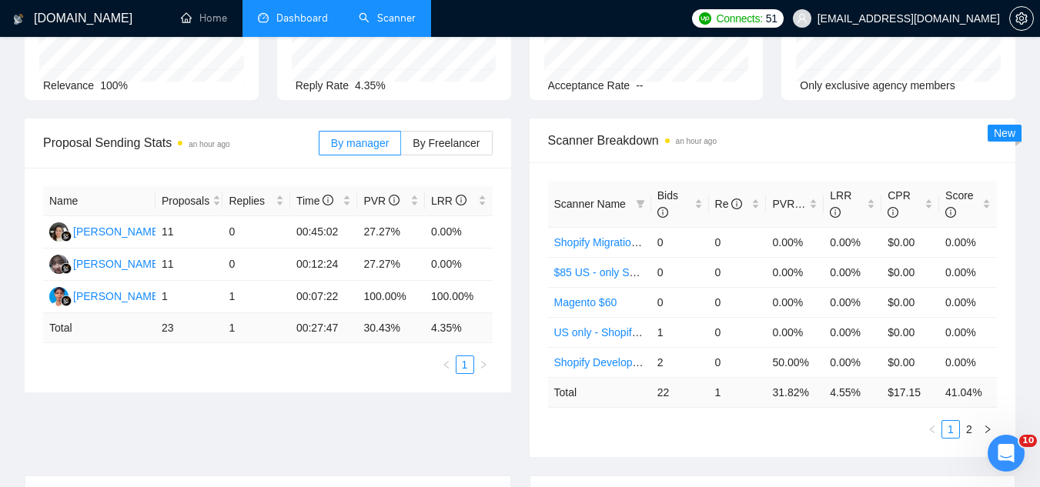
scroll to position [154, 0]
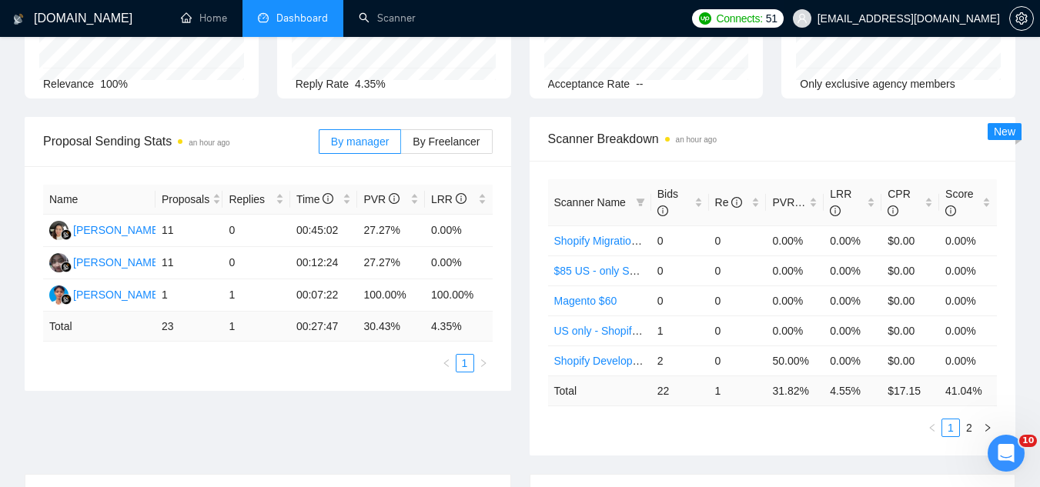
click at [943, 18] on span "[EMAIL_ADDRESS][DOMAIN_NAME]" at bounding box center [908, 18] width 182 height 0
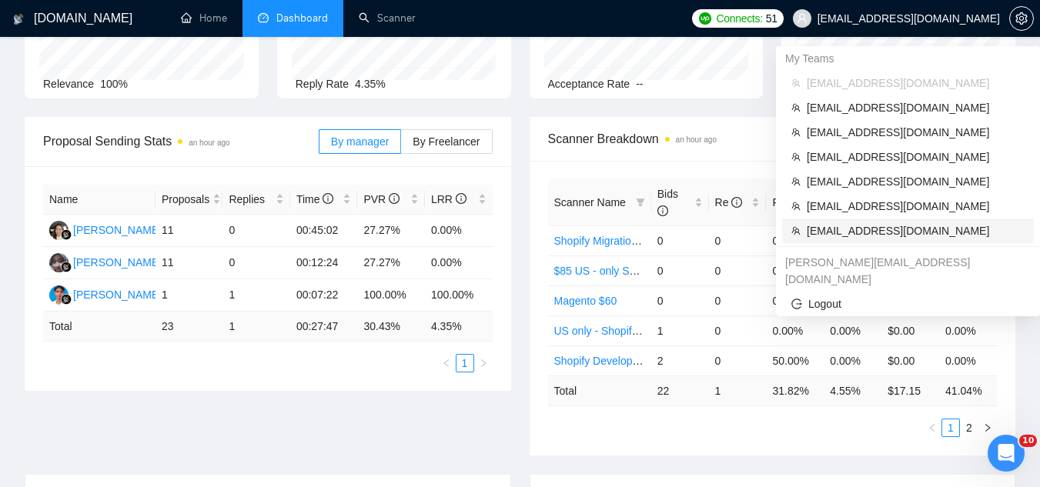
click at [868, 227] on span "[EMAIL_ADDRESS][DOMAIN_NAME]" at bounding box center [915, 230] width 218 height 17
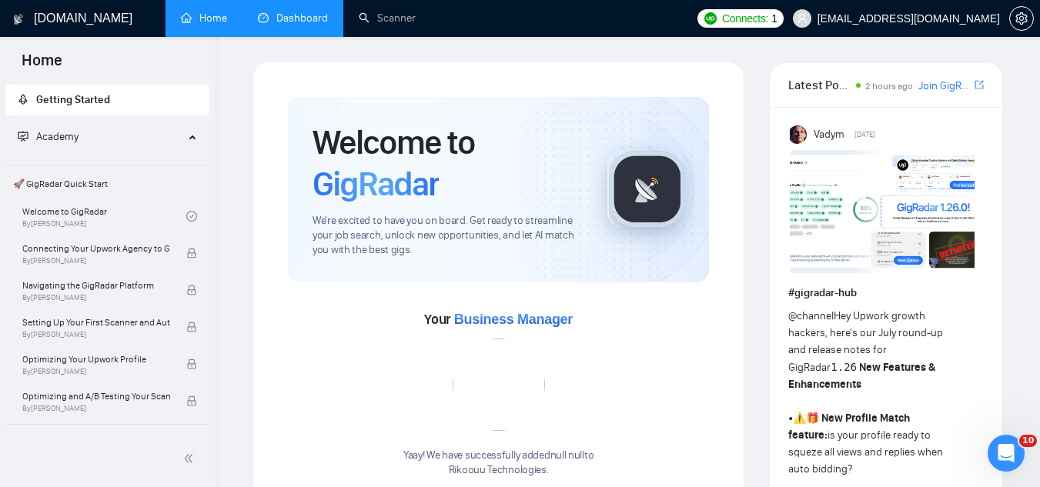
click at [295, 12] on link "Dashboard" at bounding box center [293, 18] width 70 height 13
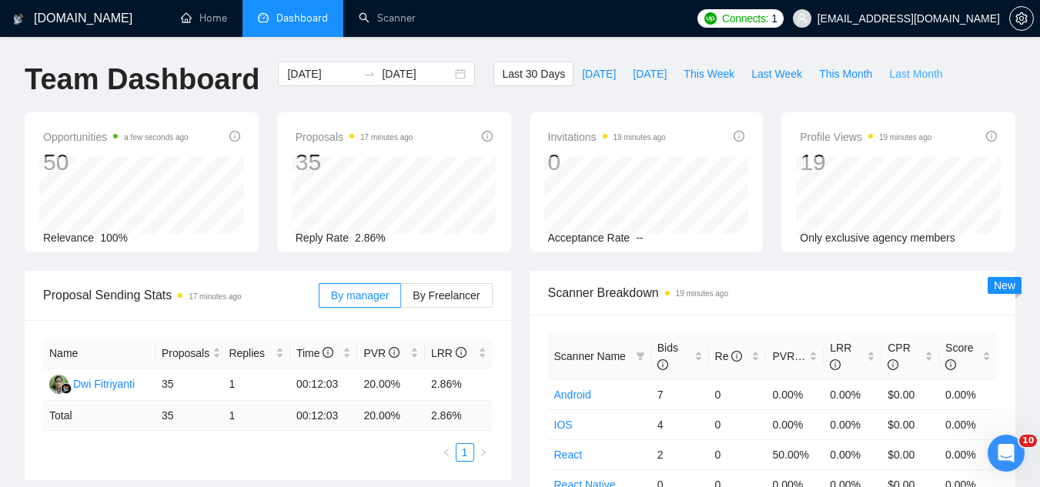
click at [889, 74] on span "Last Month" at bounding box center [915, 73] width 53 height 17
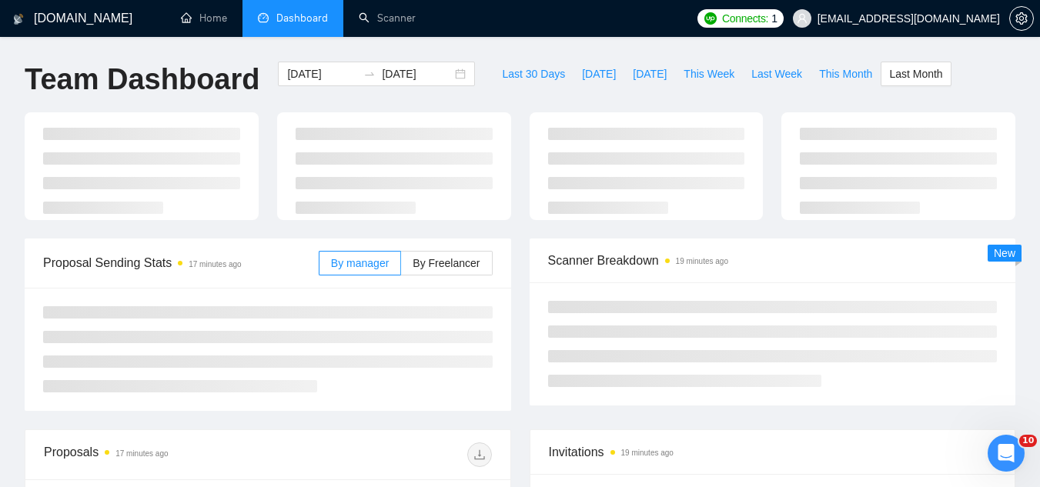
type input "[DATE]"
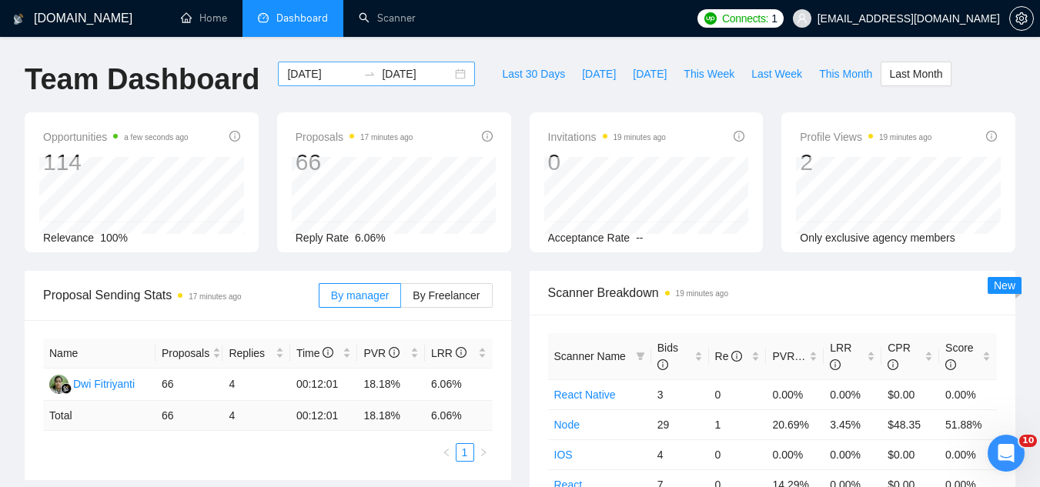
click at [309, 75] on input "[DATE]" at bounding box center [322, 73] width 70 height 17
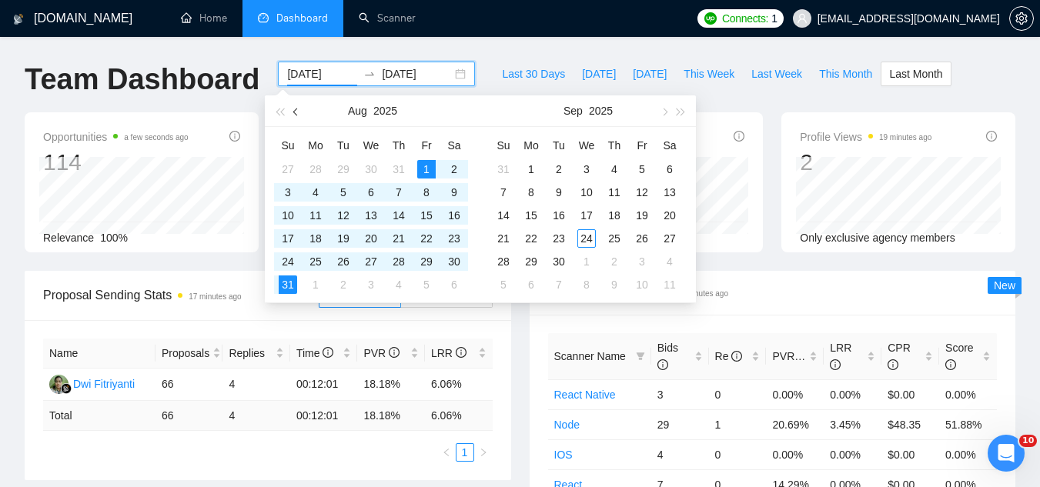
click at [304, 115] on button "button" at bounding box center [296, 110] width 17 height 31
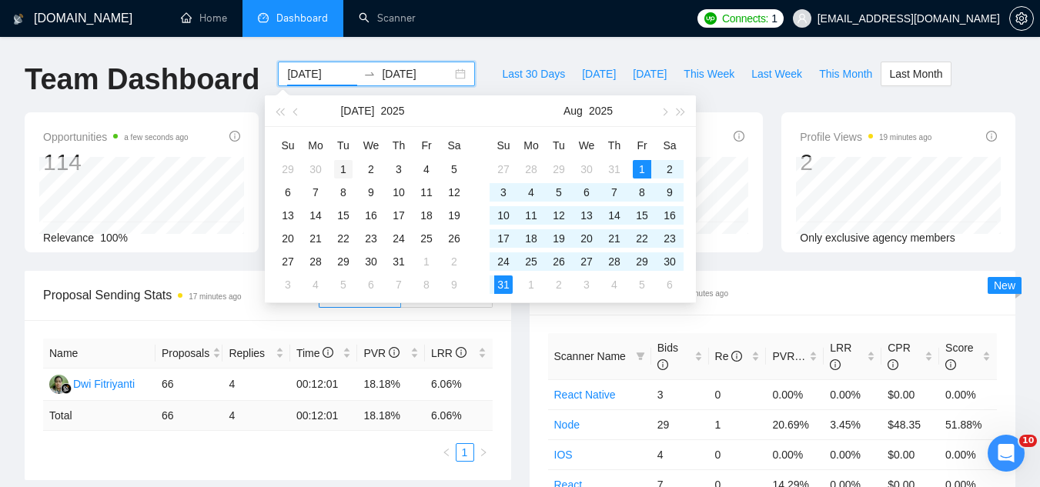
type input "[DATE]"
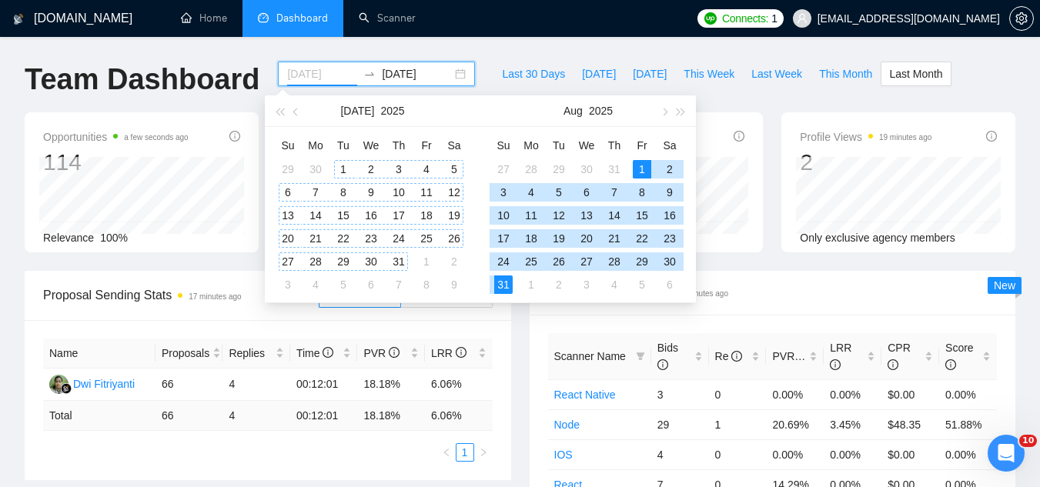
click at [342, 167] on div "1" at bounding box center [343, 169] width 18 height 18
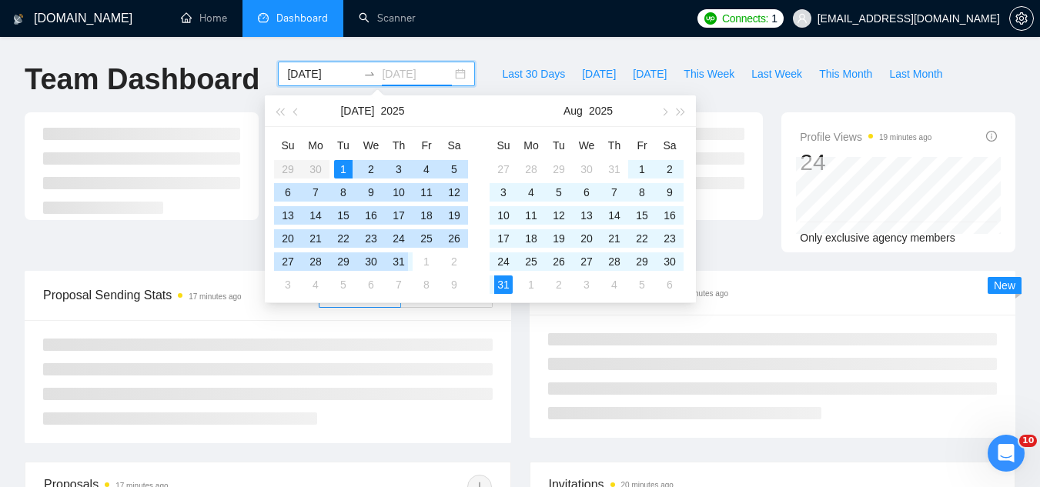
type input "[DATE]"
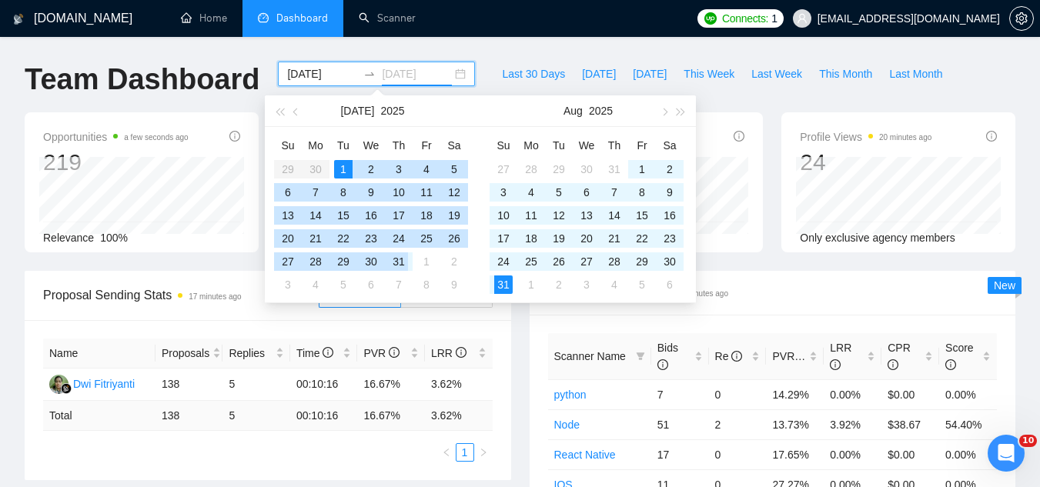
click at [402, 262] on div "31" at bounding box center [398, 261] width 18 height 18
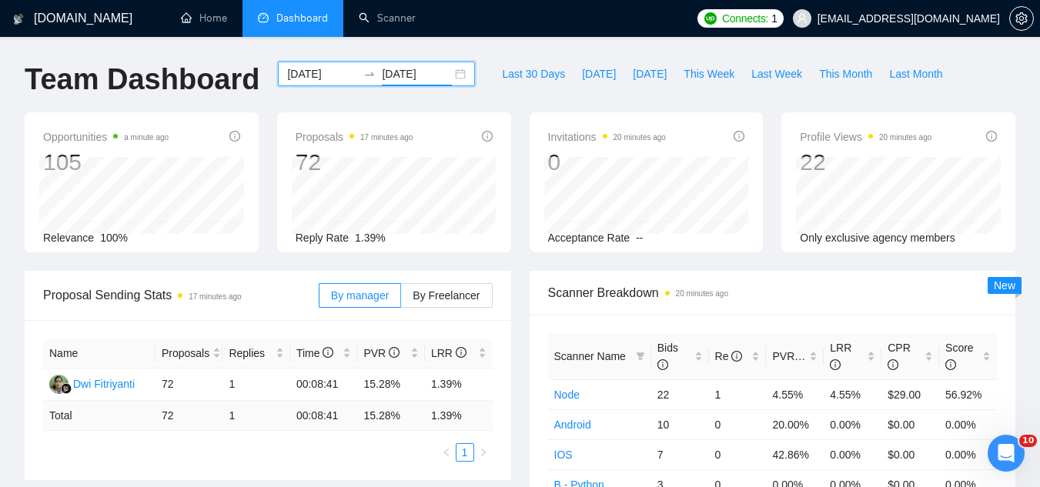
scroll to position [77, 0]
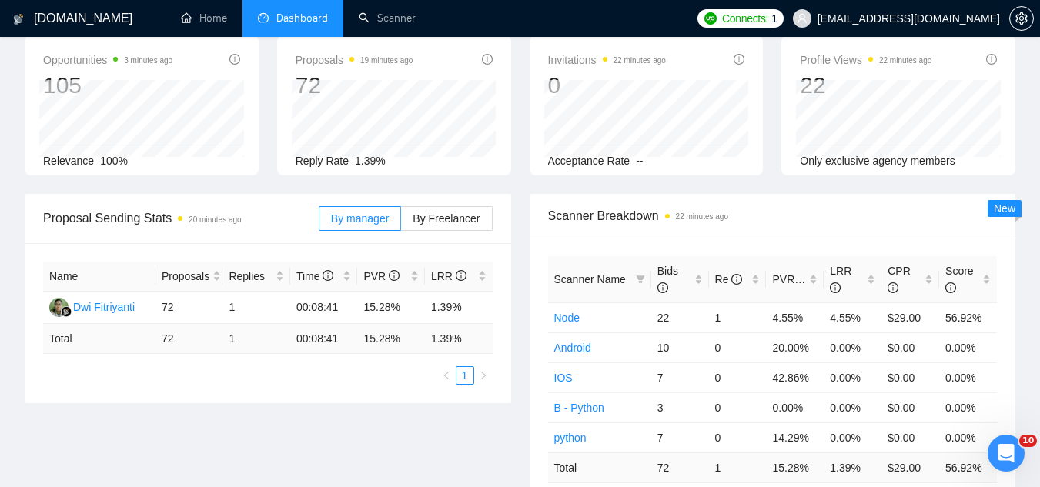
click at [931, 31] on span "[EMAIL_ADDRESS][DOMAIN_NAME]" at bounding box center [895, 18] width 225 height 49
